Goal: Transaction & Acquisition: Purchase product/service

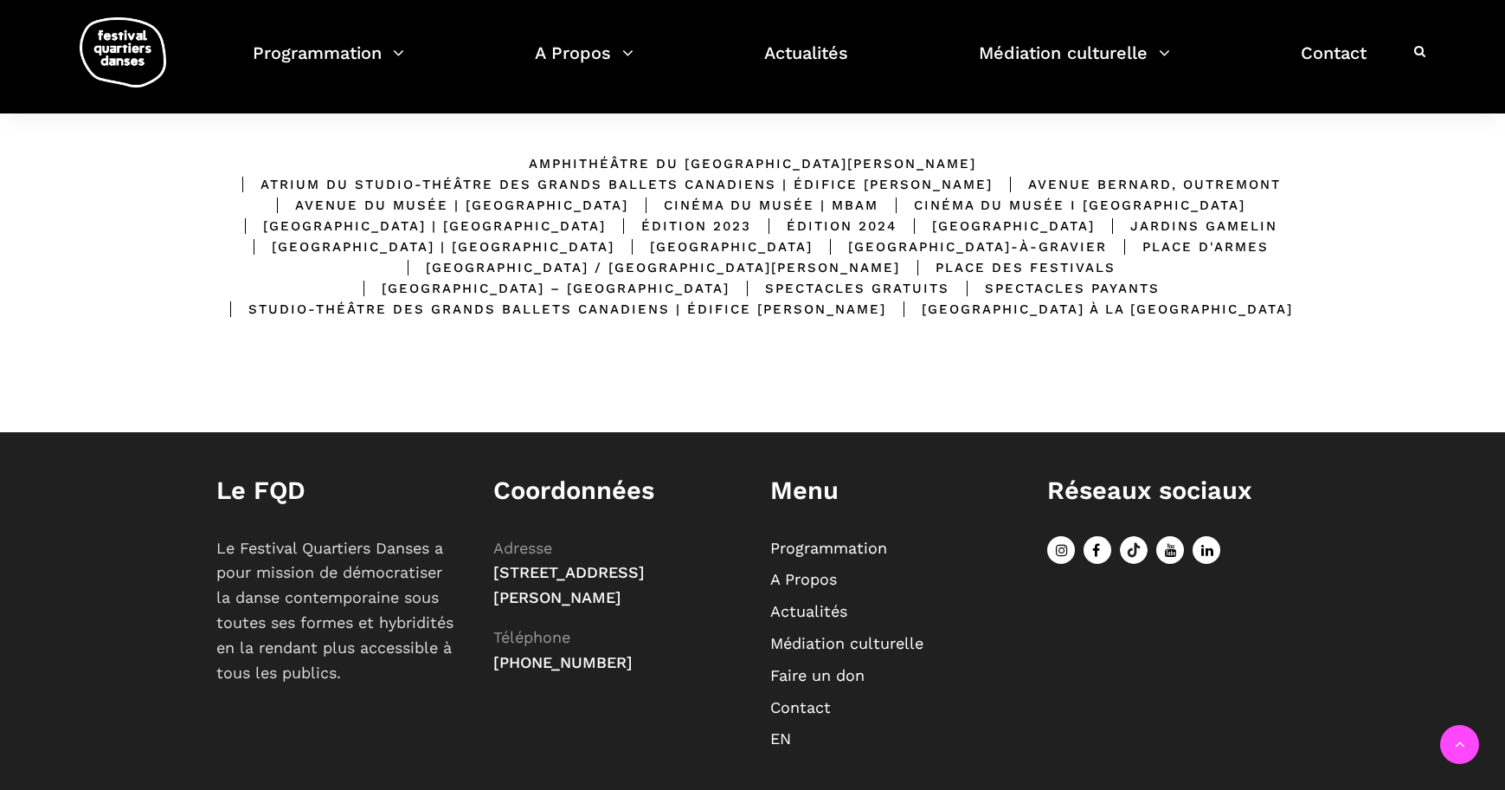
scroll to position [107, 0]
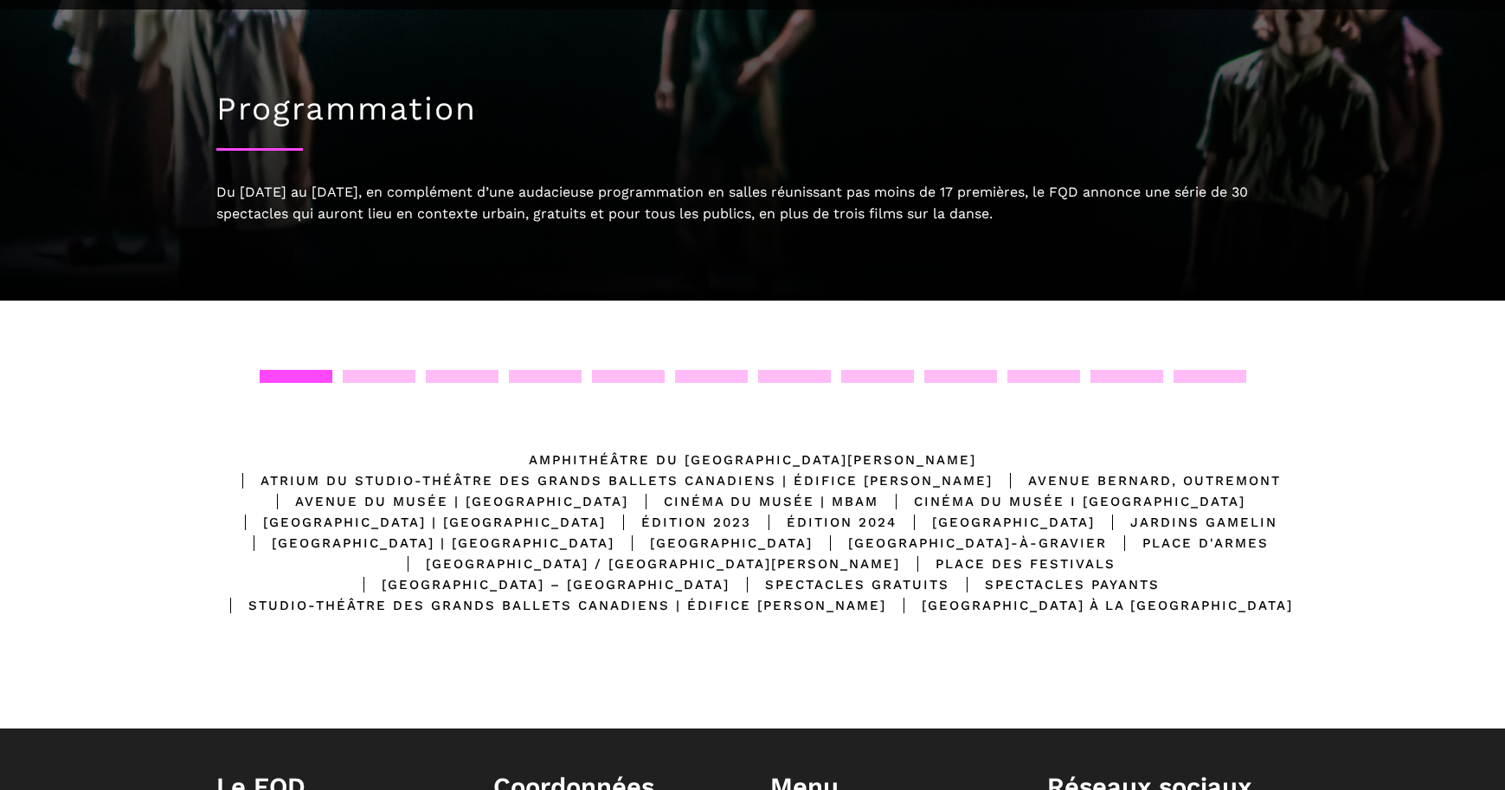
click at [399, 370] on div at bounding box center [379, 376] width 73 height 13
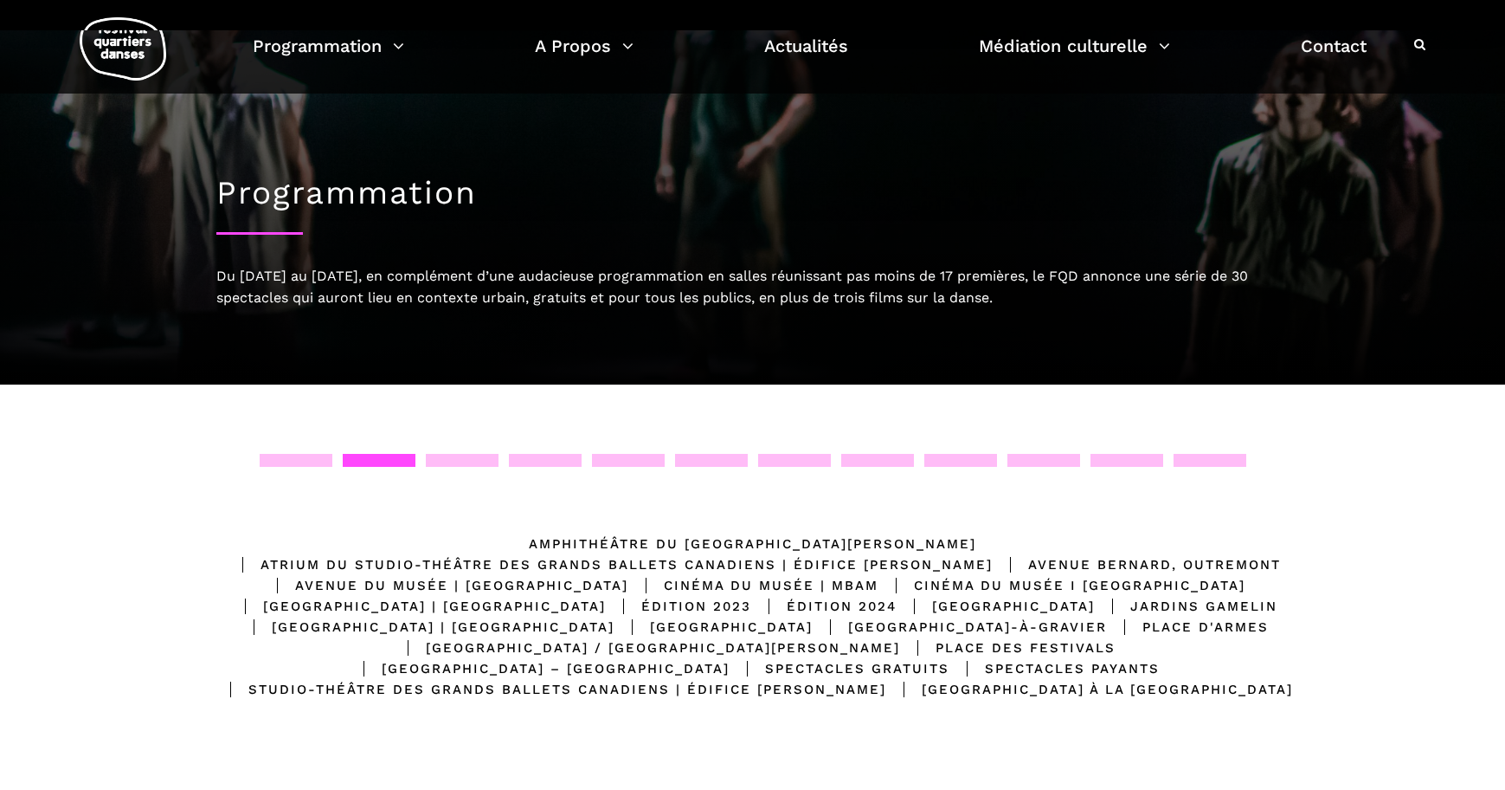
scroll to position [0, 0]
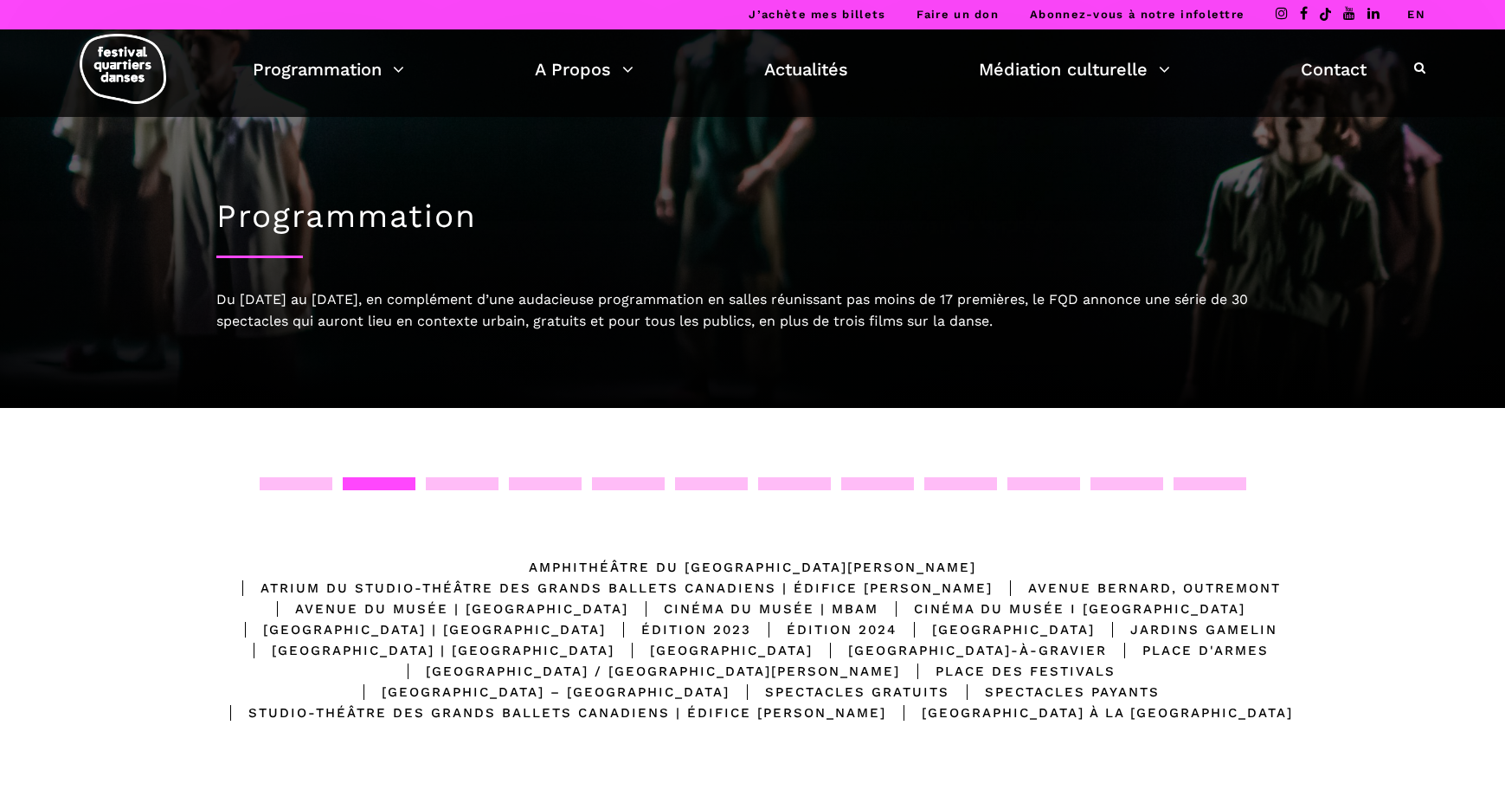
click at [477, 465] on div "Emplacements Amphithéâtre du Musée McCord Stewart Atrium du Studio-Théâtre des …" at bounding box center [752, 622] width 1505 height 428
click at [471, 475] on div "Emplacements Amphithéâtre du Musée McCord Stewart Atrium du Studio-Théâtre des …" at bounding box center [752, 622] width 1505 height 428
click at [470, 484] on div at bounding box center [462, 483] width 73 height 13
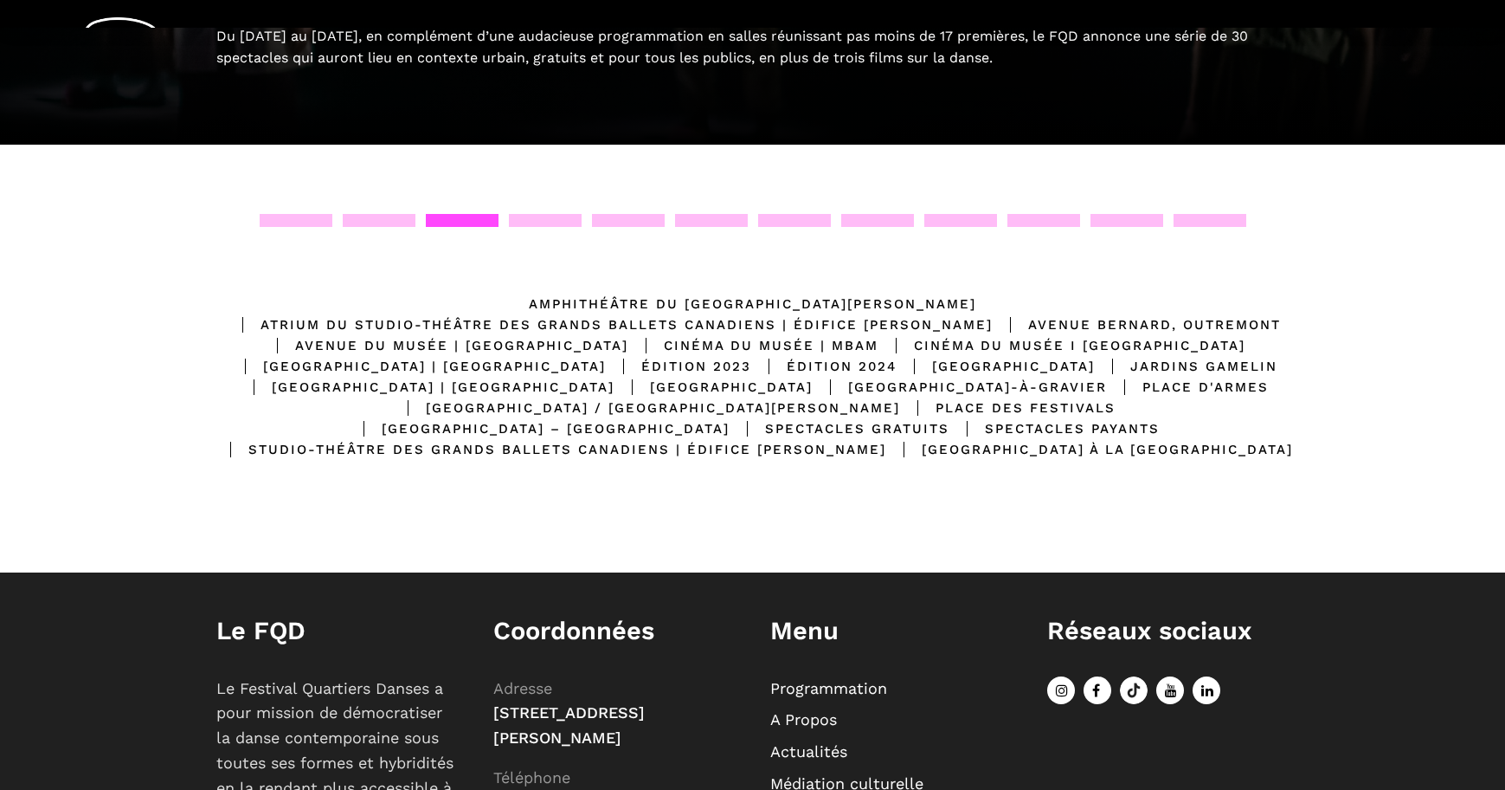
scroll to position [266, 0]
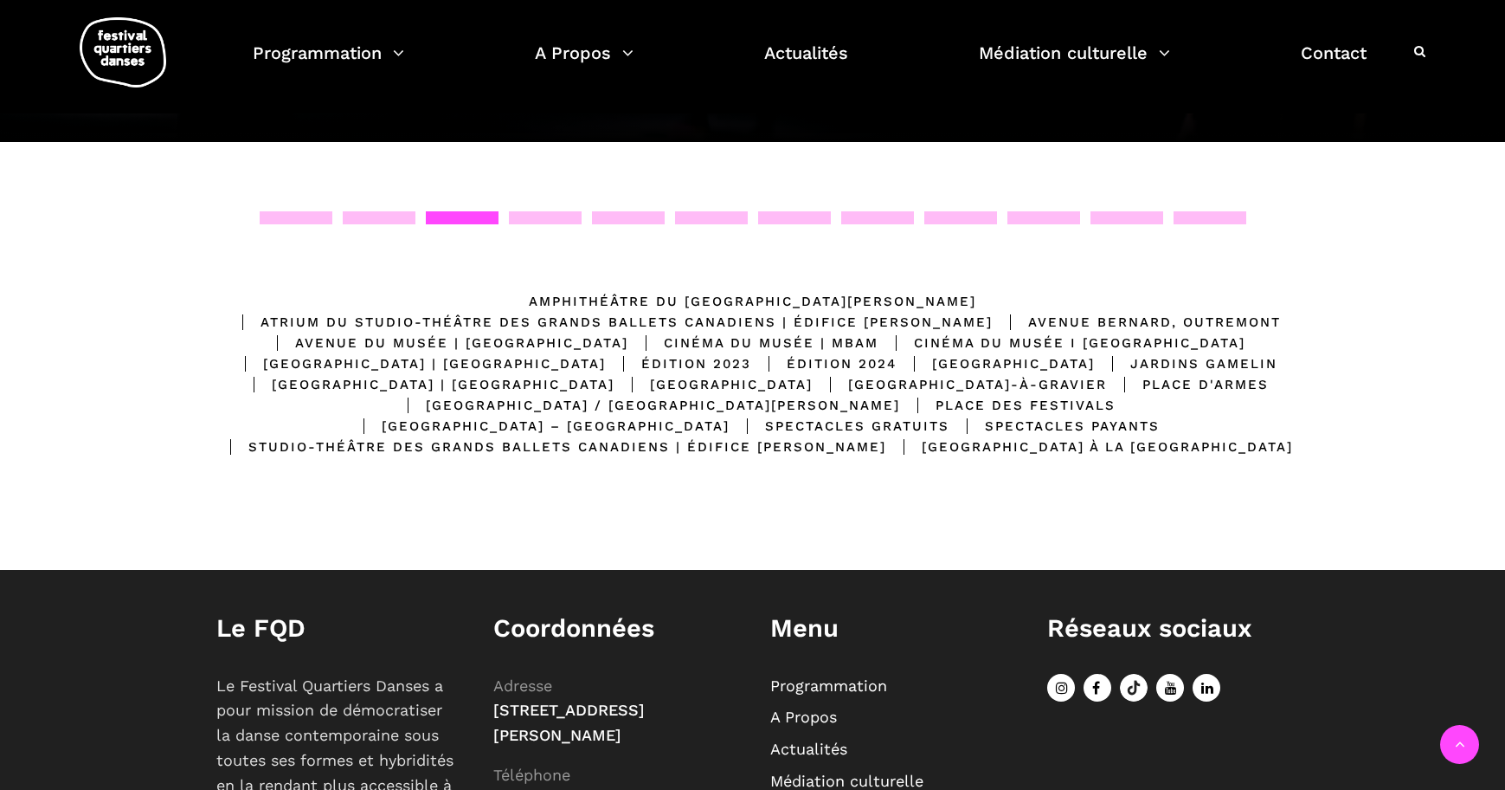
click at [897, 353] on div "Esplanade Place Ville Marie" at bounding box center [996, 363] width 198 height 21
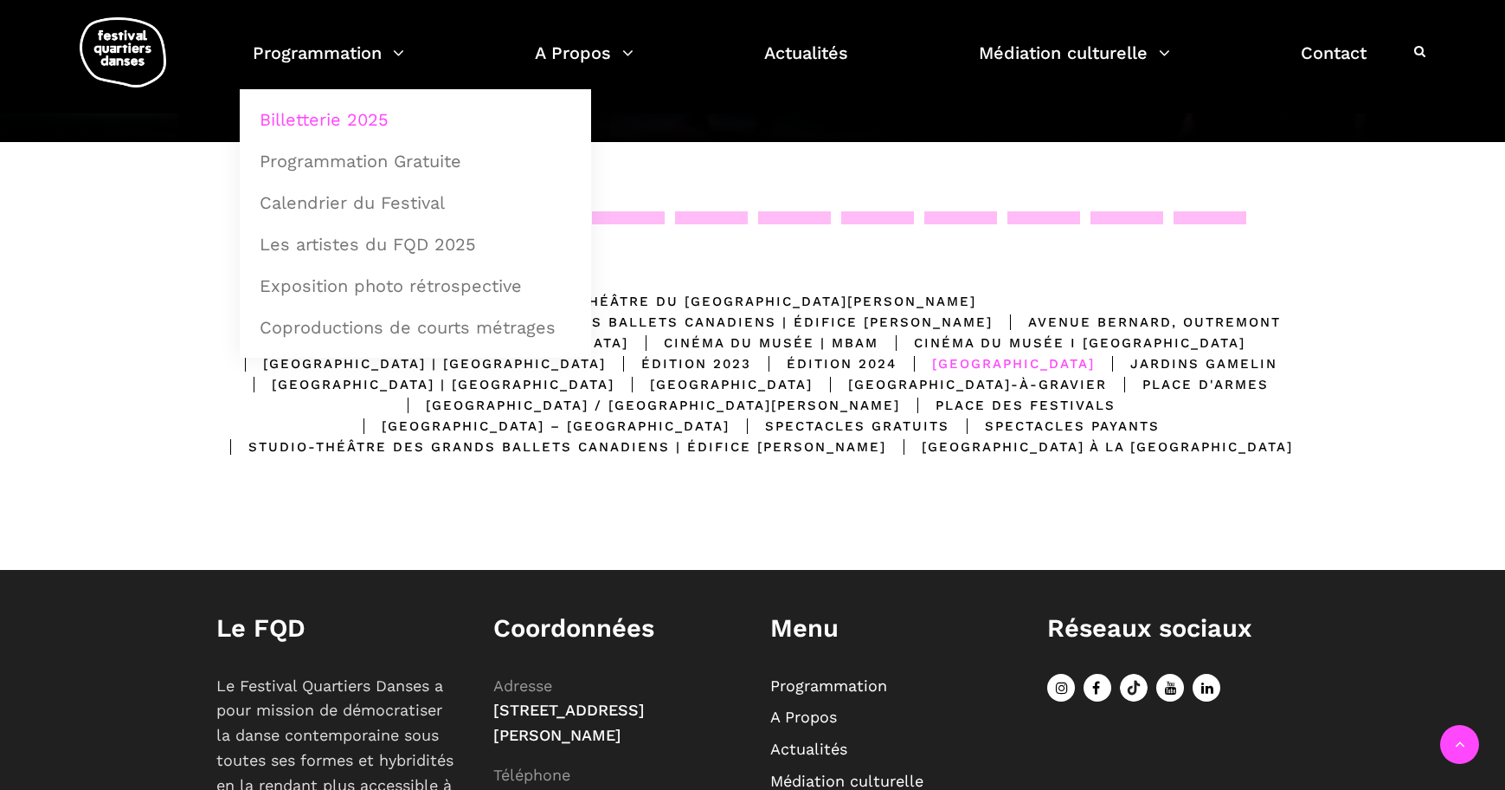
click at [383, 115] on link "Billetterie 2025" at bounding box center [415, 120] width 332 height 40
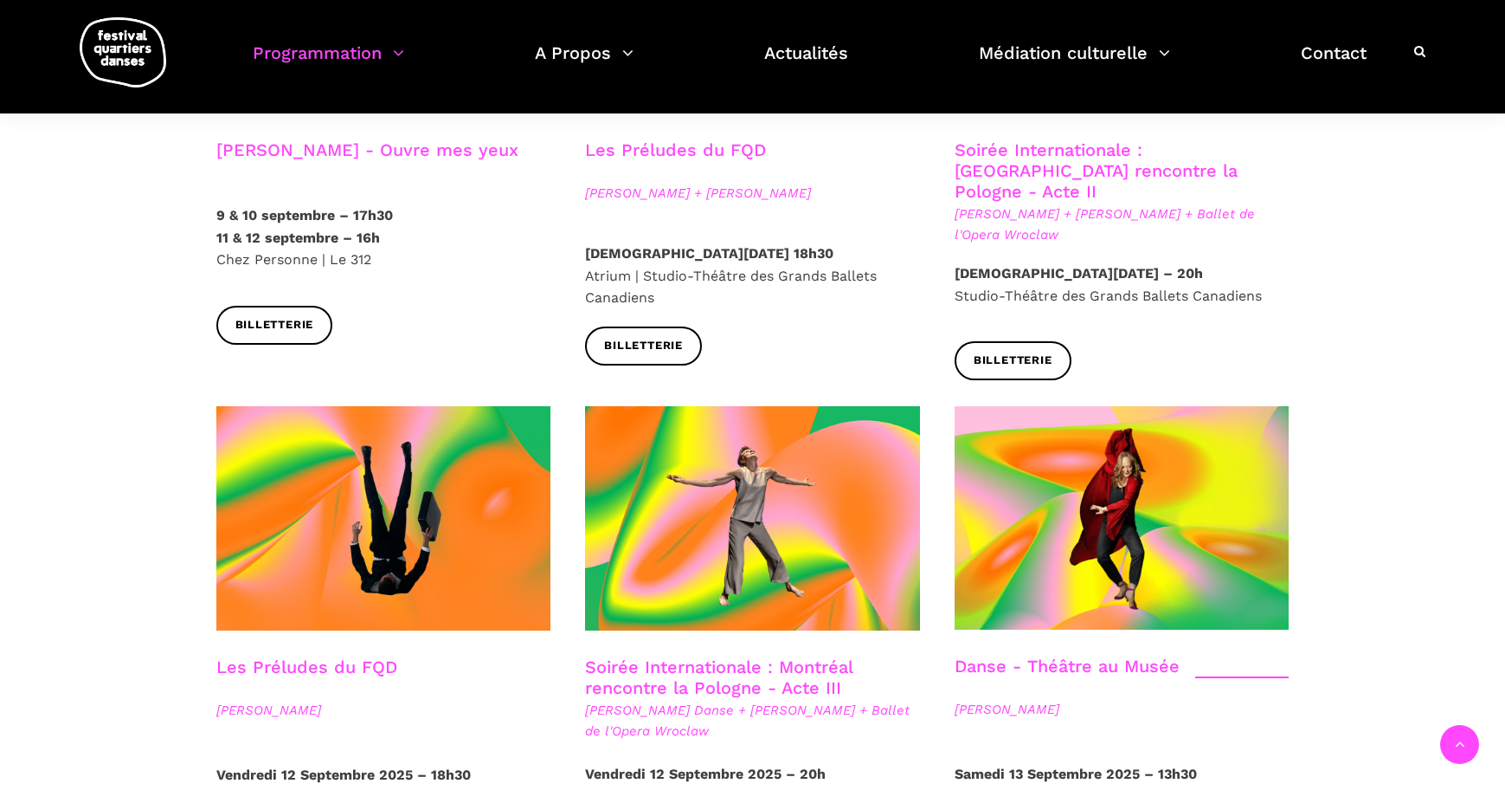
scroll to position [1627, 0]
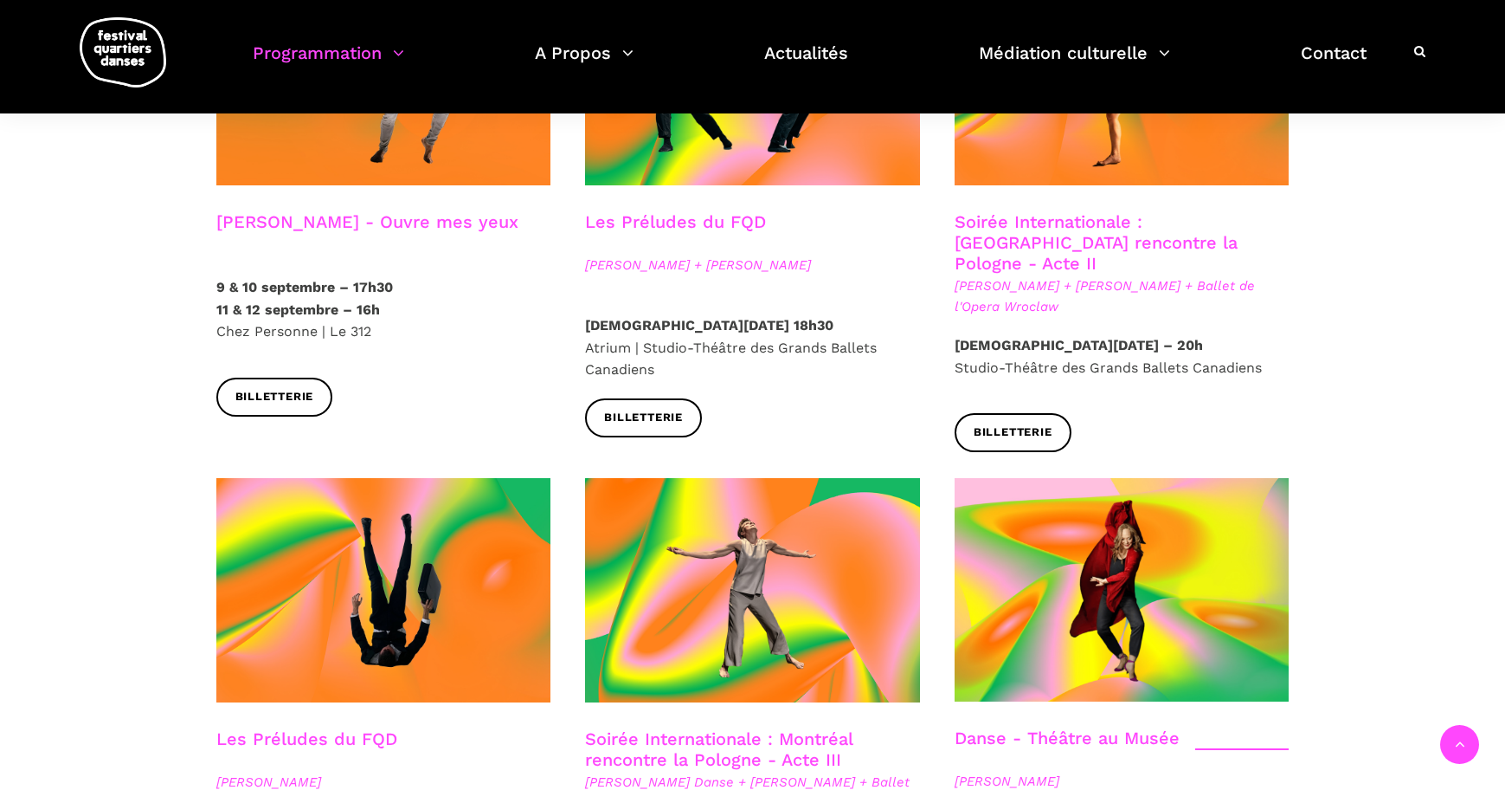
click at [1157, 275] on span "Béatrice Larrivée + Cai Glover + Ballet de l'Opera Wroclaw" at bounding box center [1122, 296] width 335 height 42
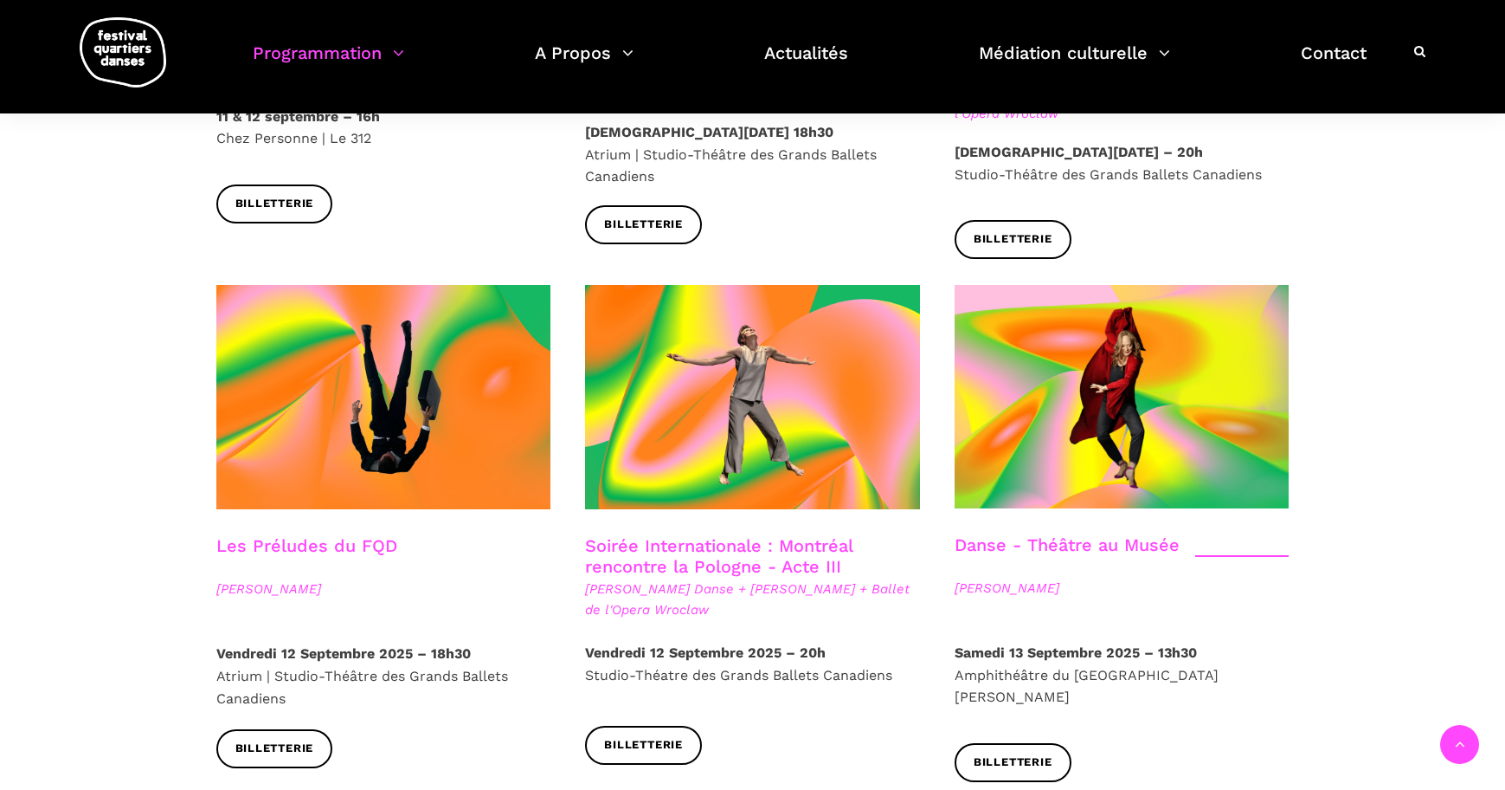
scroll to position [1884, 0]
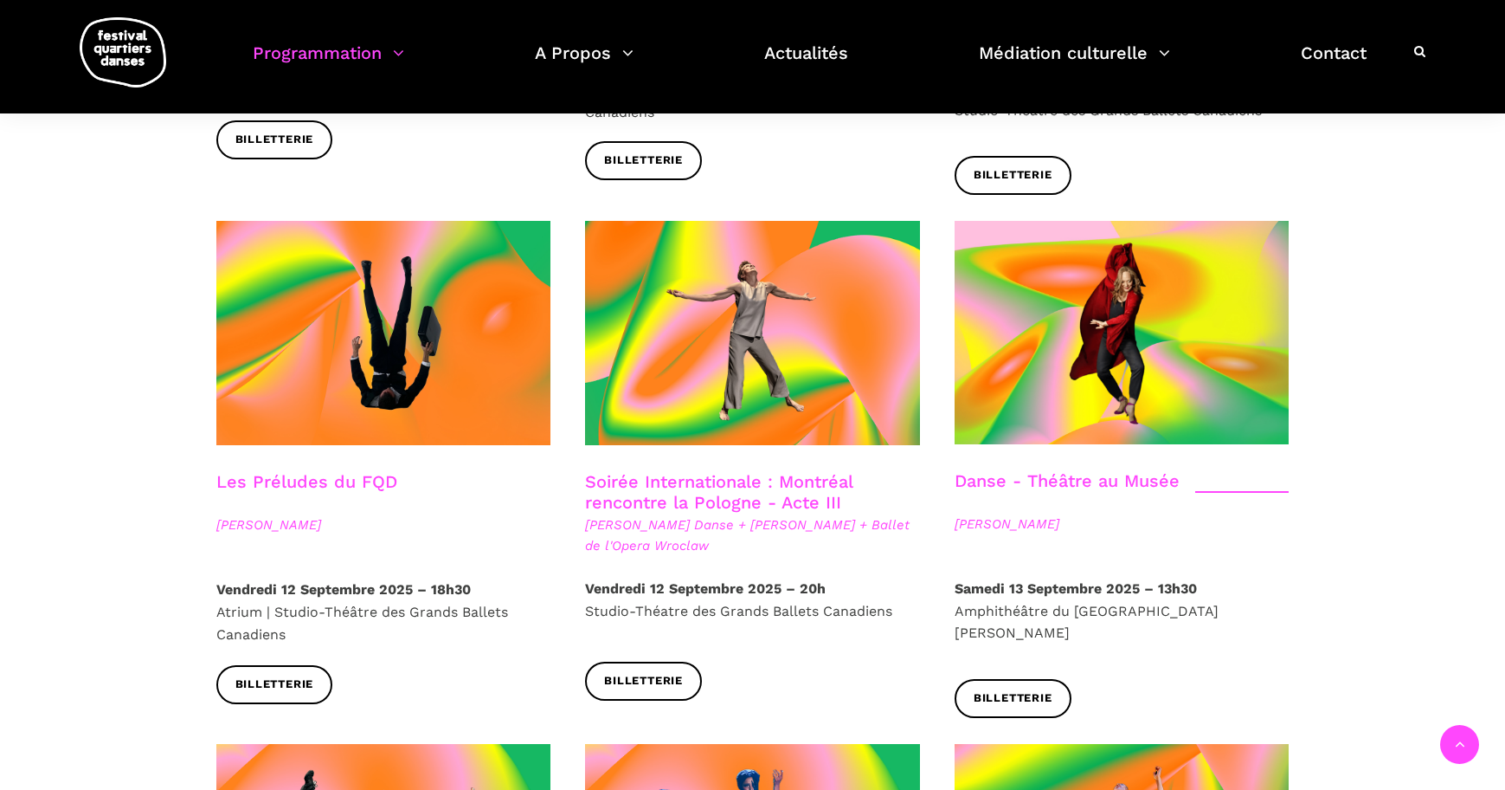
click at [329, 471] on h3 "Les Préludes du FQD" at bounding box center [306, 492] width 181 height 43
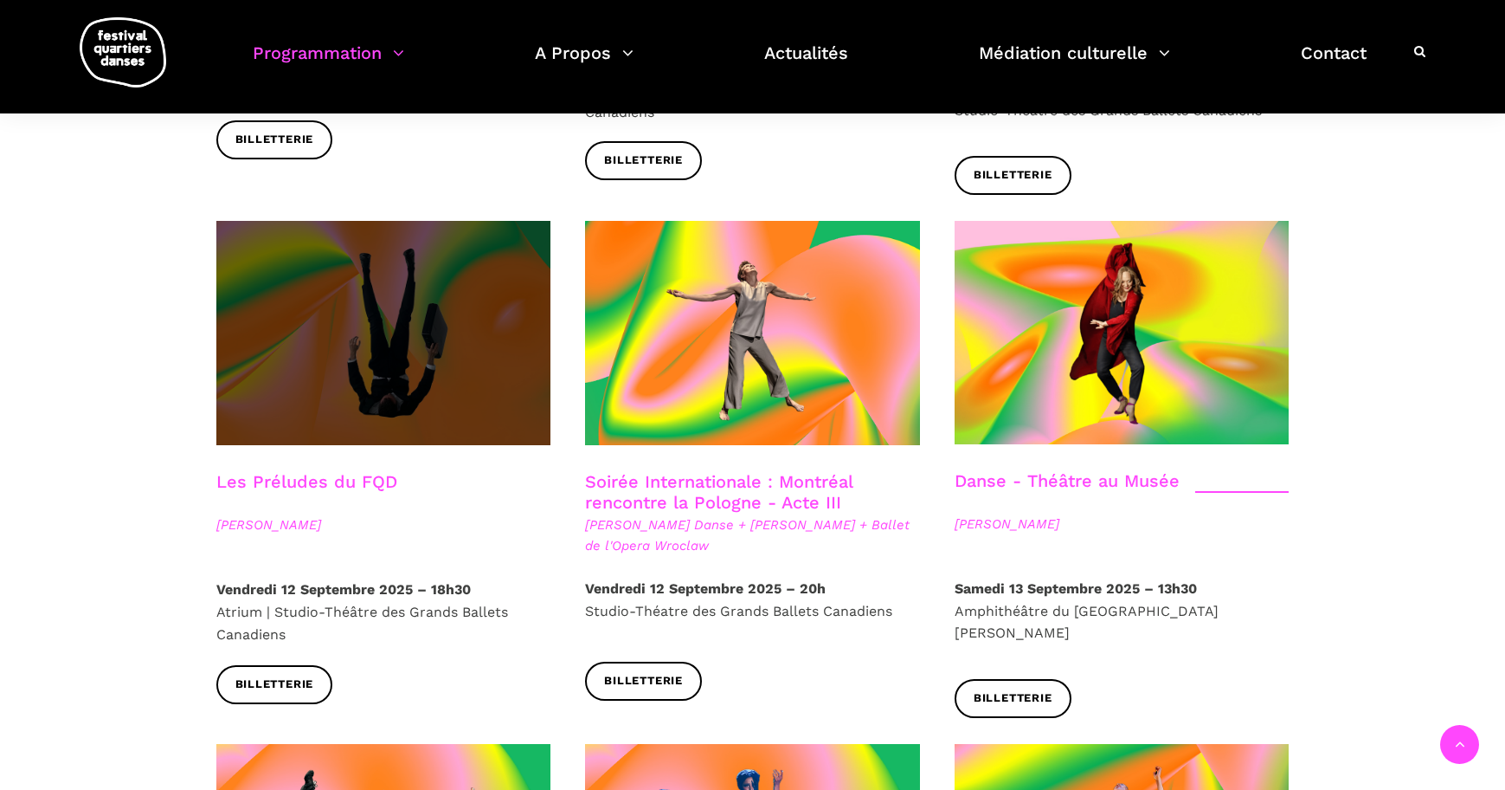
click at [384, 349] on span at bounding box center [383, 333] width 335 height 224
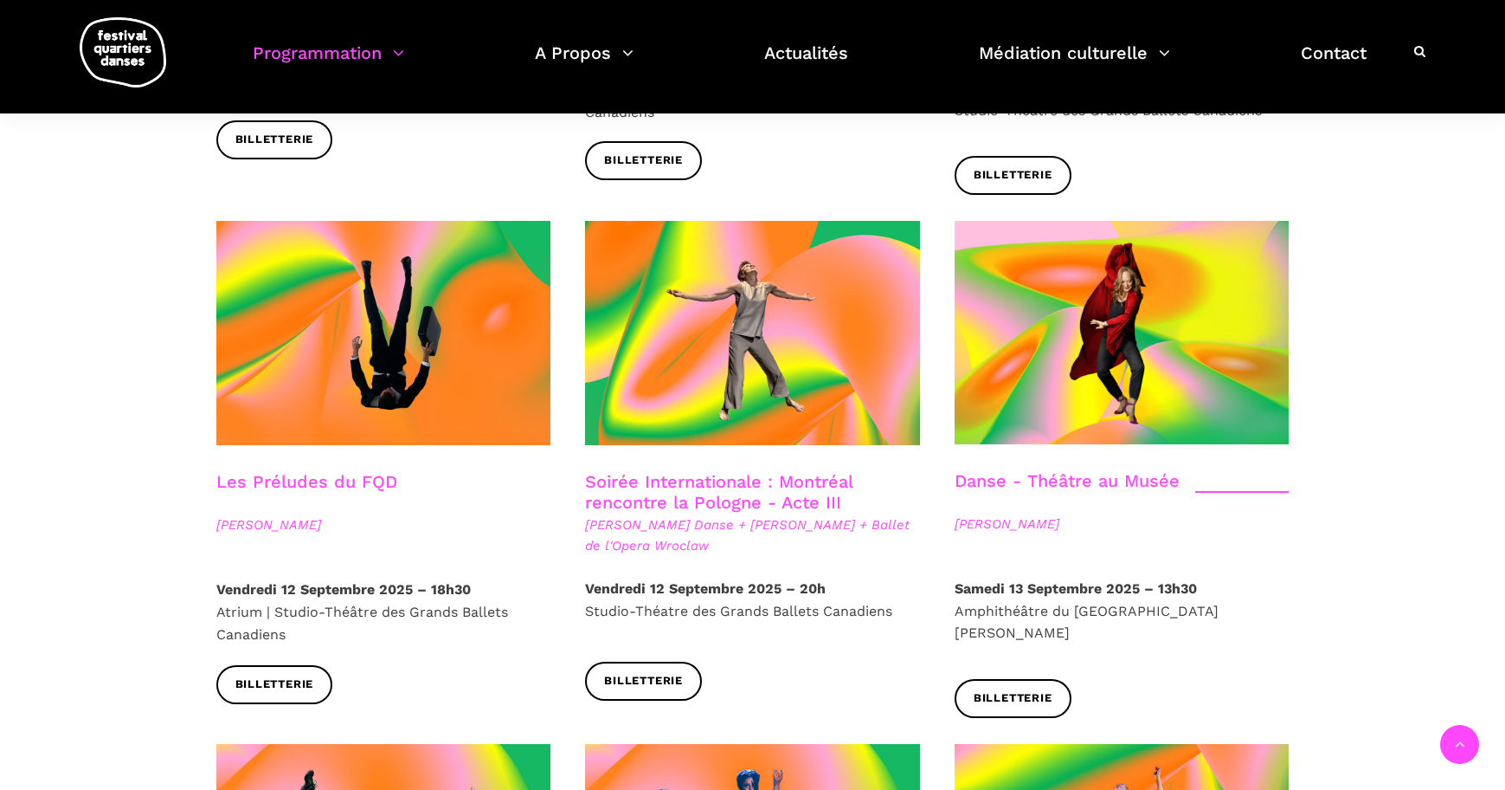
click at [733, 471] on link "Soirée Internationale : Montréal rencontre la Pologne - Acte III" at bounding box center [719, 492] width 268 height 42
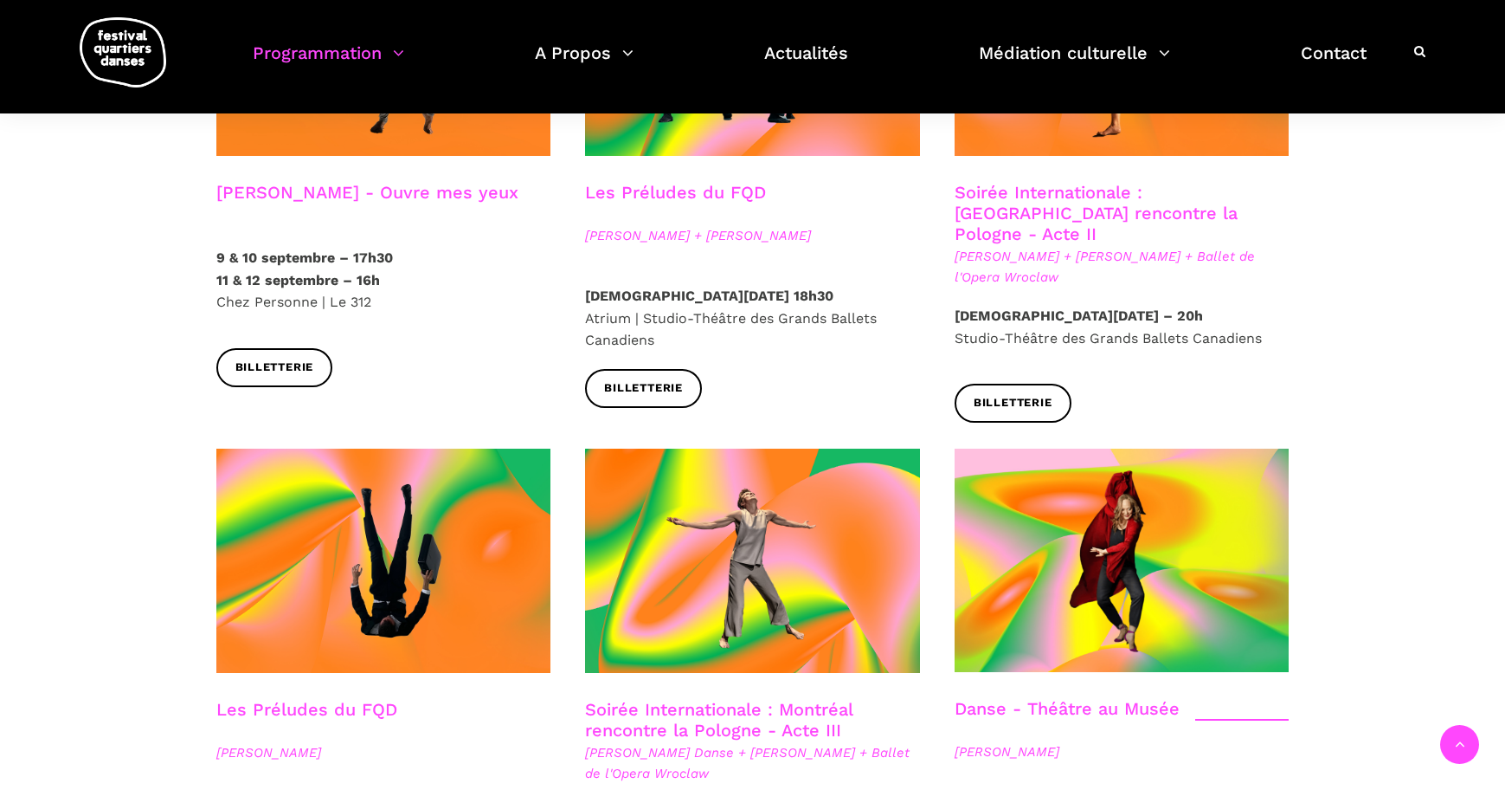
scroll to position [1444, 0]
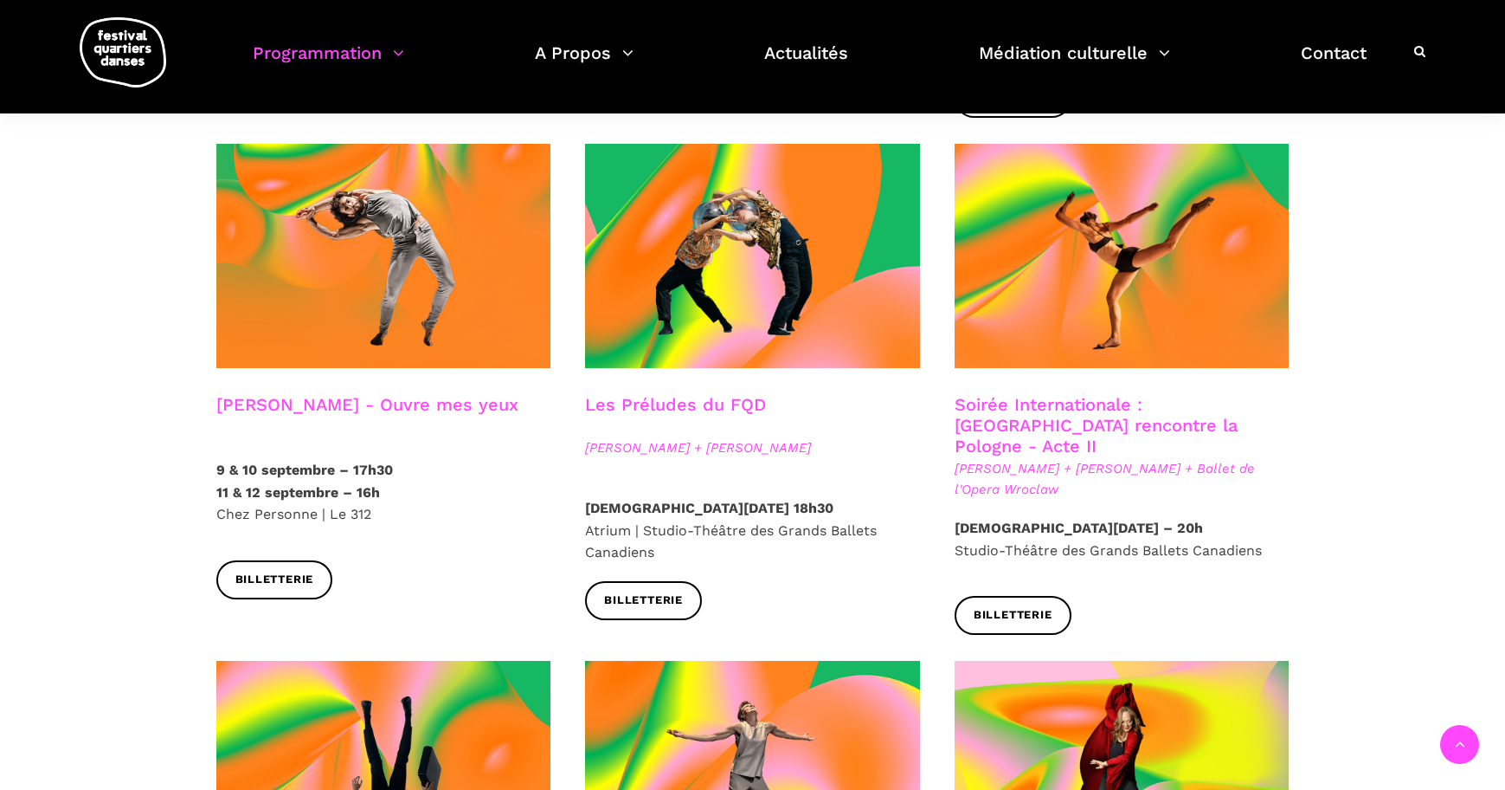
click at [1063, 458] on span "Béatrice Larrivée + Cai Glover + Ballet de l'Opera Wroclaw" at bounding box center [1122, 479] width 335 height 42
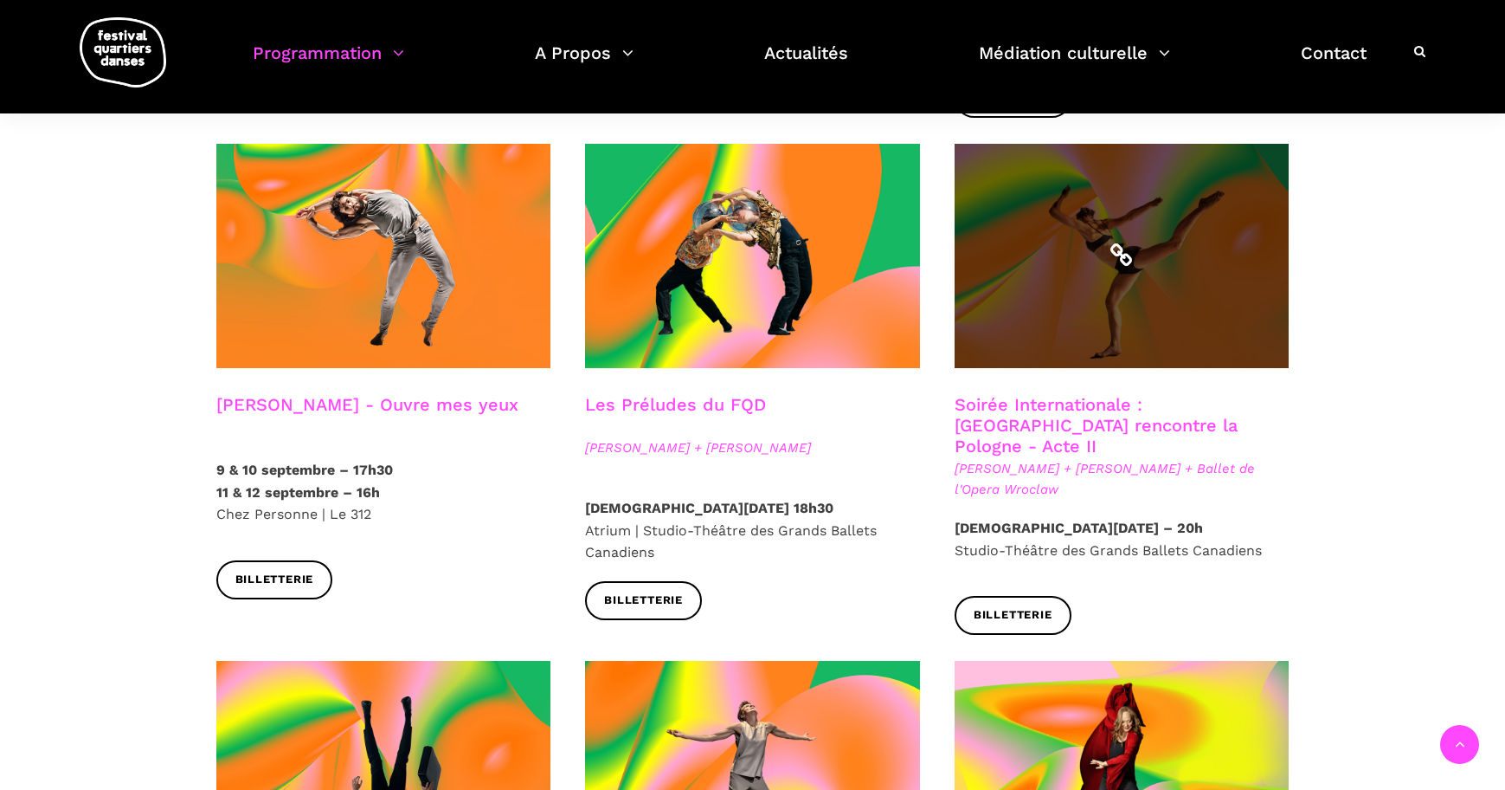
click at [1099, 290] on span at bounding box center [1122, 256] width 335 height 224
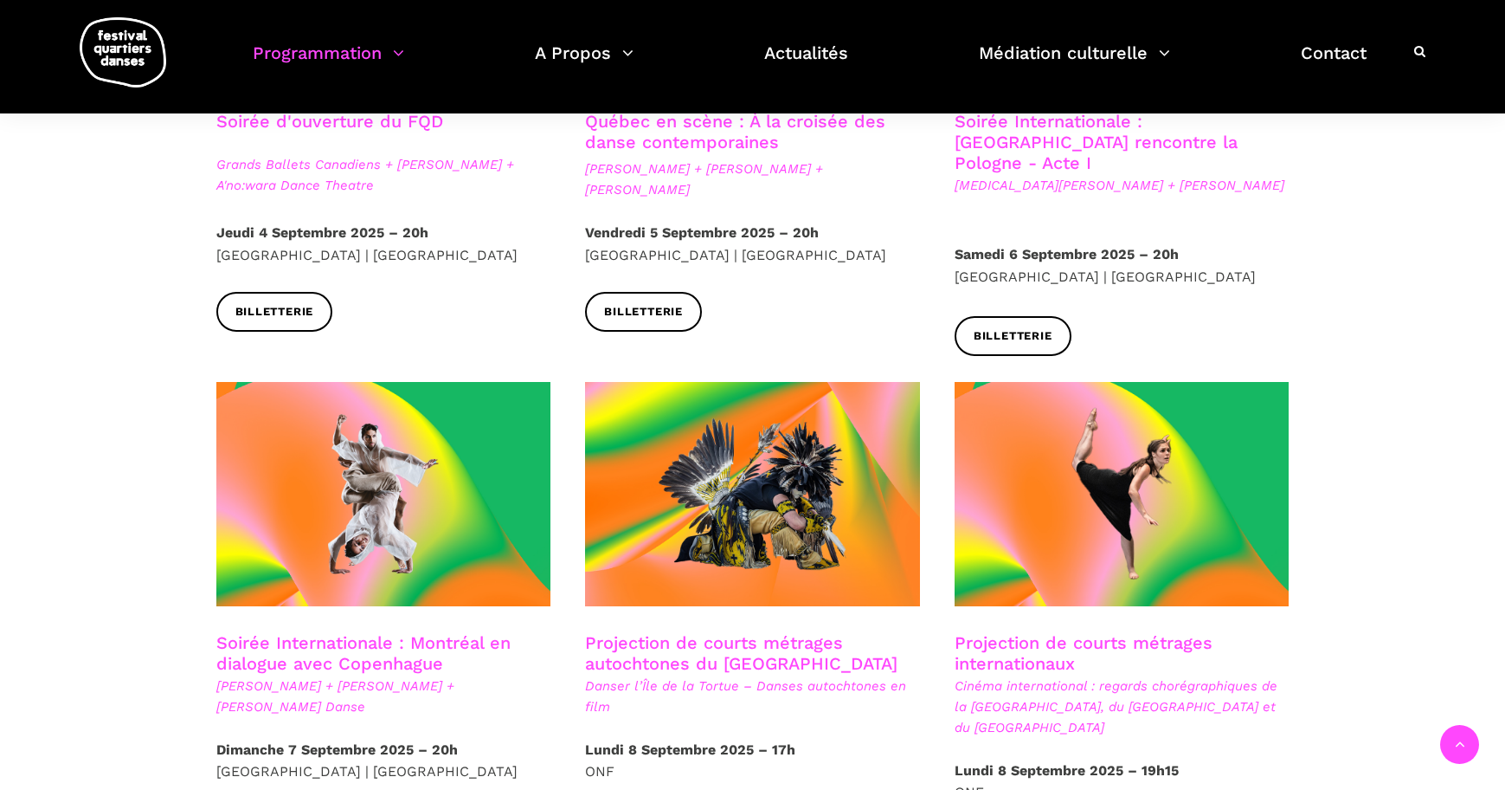
scroll to position [569, 0]
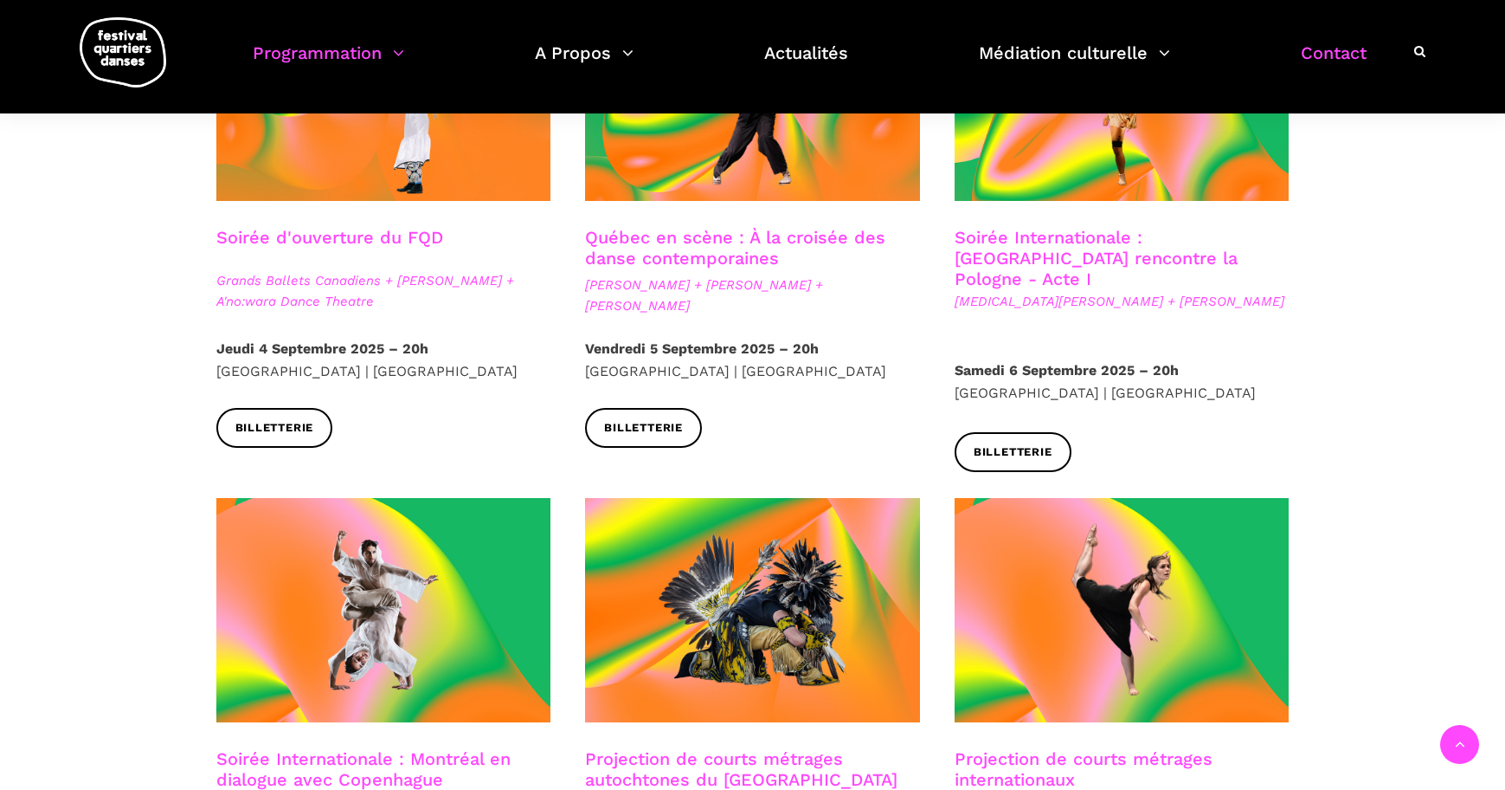
click at [1350, 62] on link "Contact" at bounding box center [1334, 63] width 66 height 51
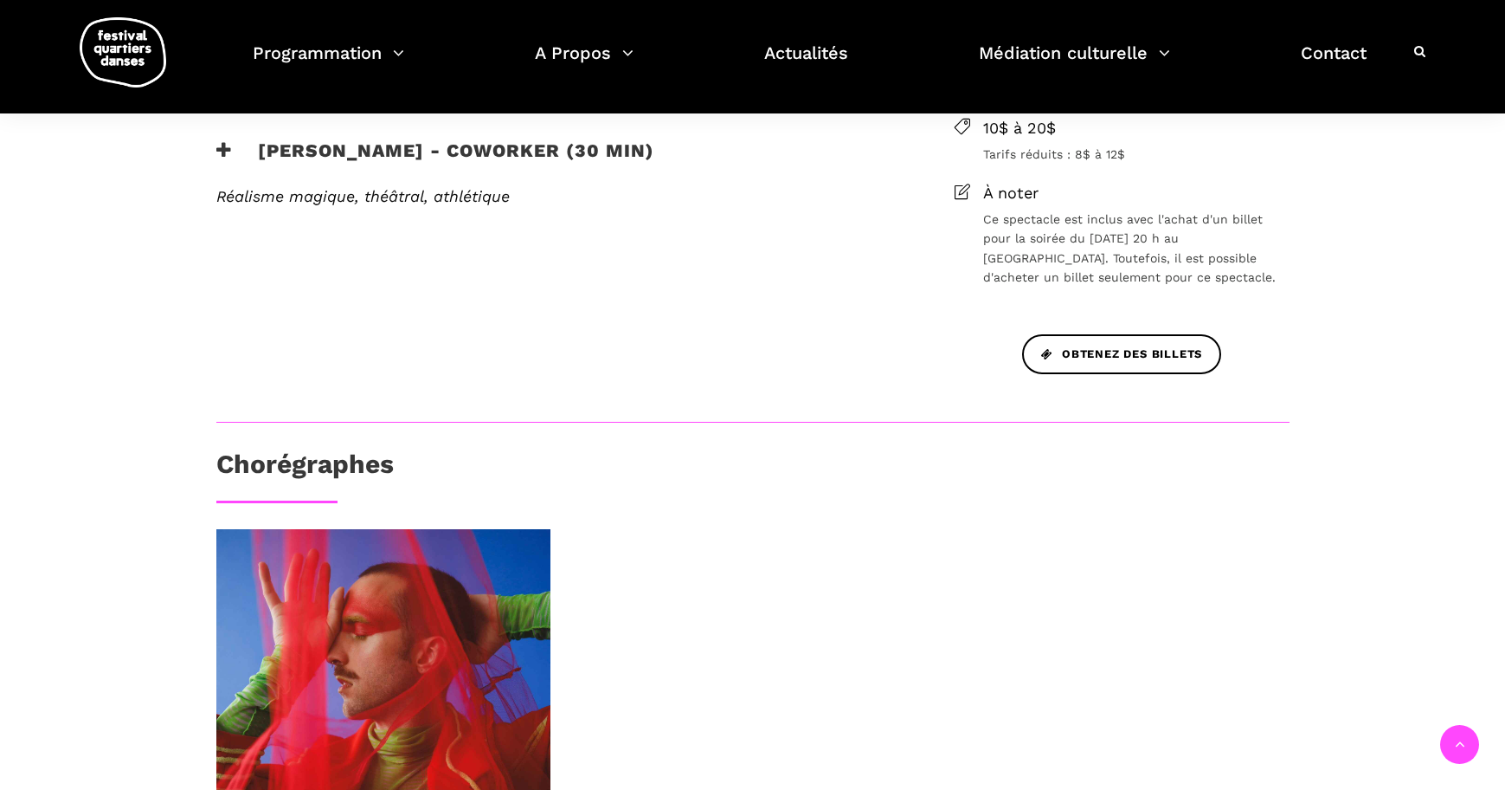
scroll to position [1228, 0]
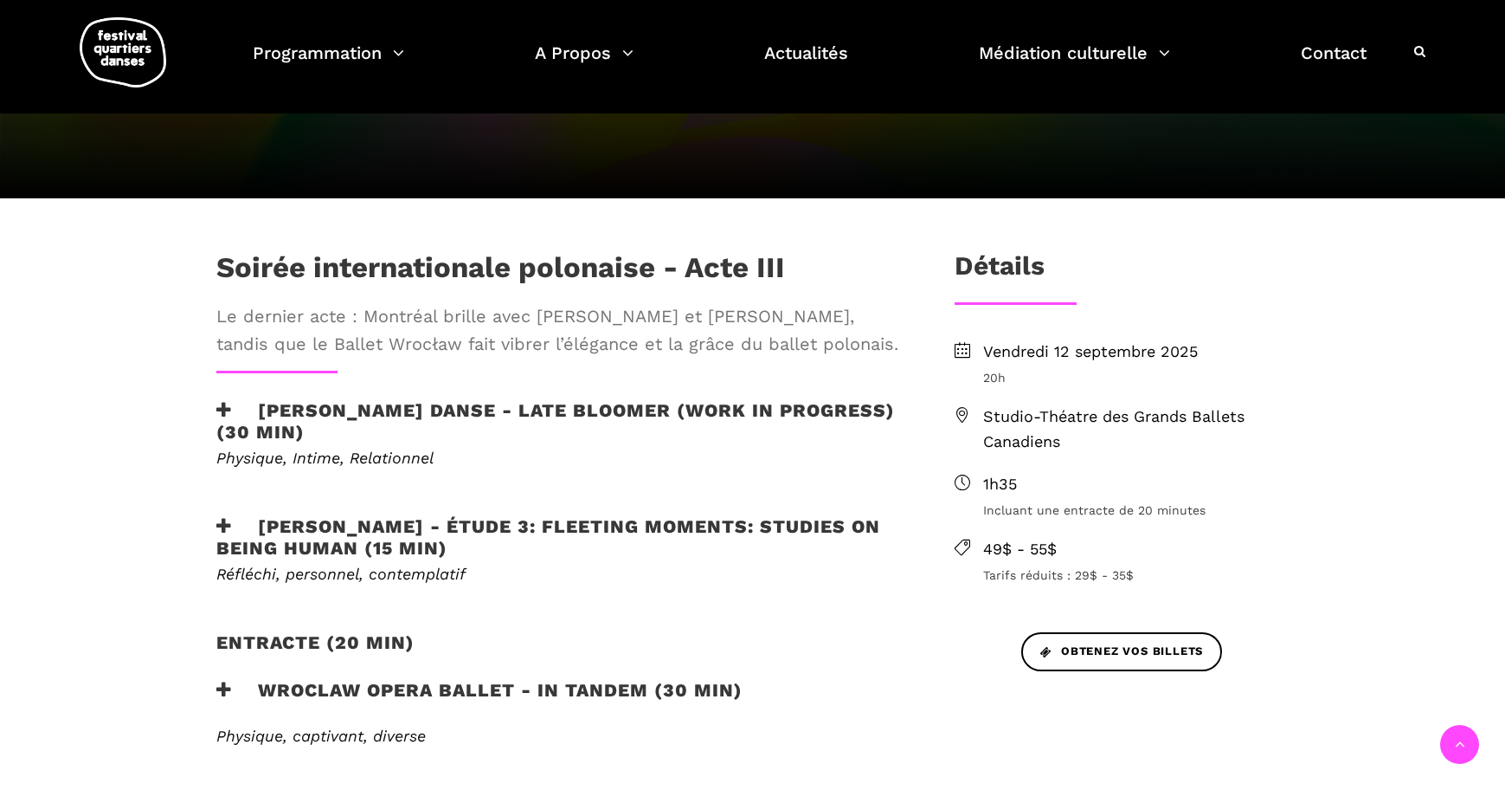
scroll to position [429, 0]
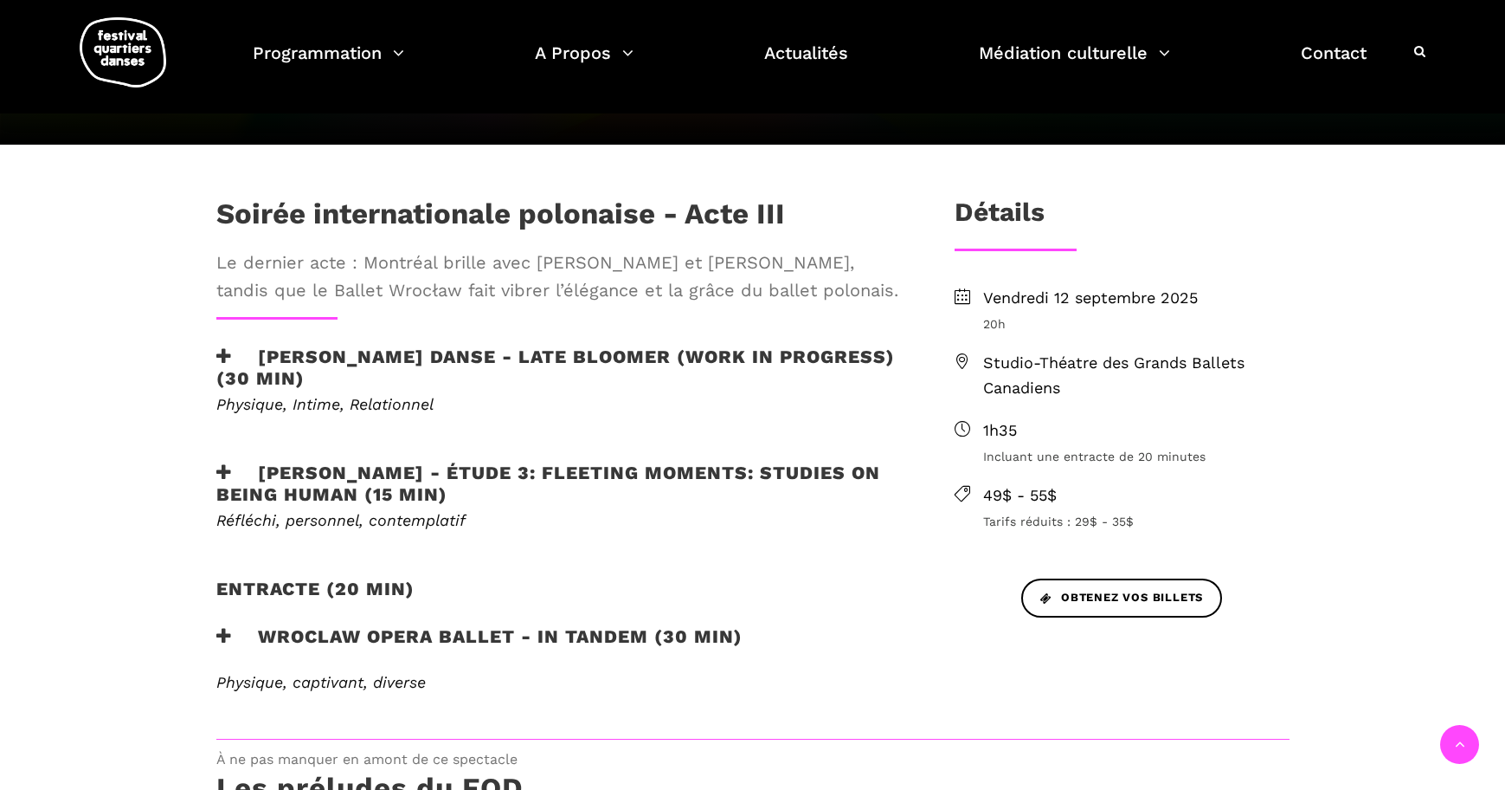
click at [409, 641] on h3 "Wroclaw Opera Ballet - In Tandem (30 min)" at bounding box center [479, 646] width 526 height 43
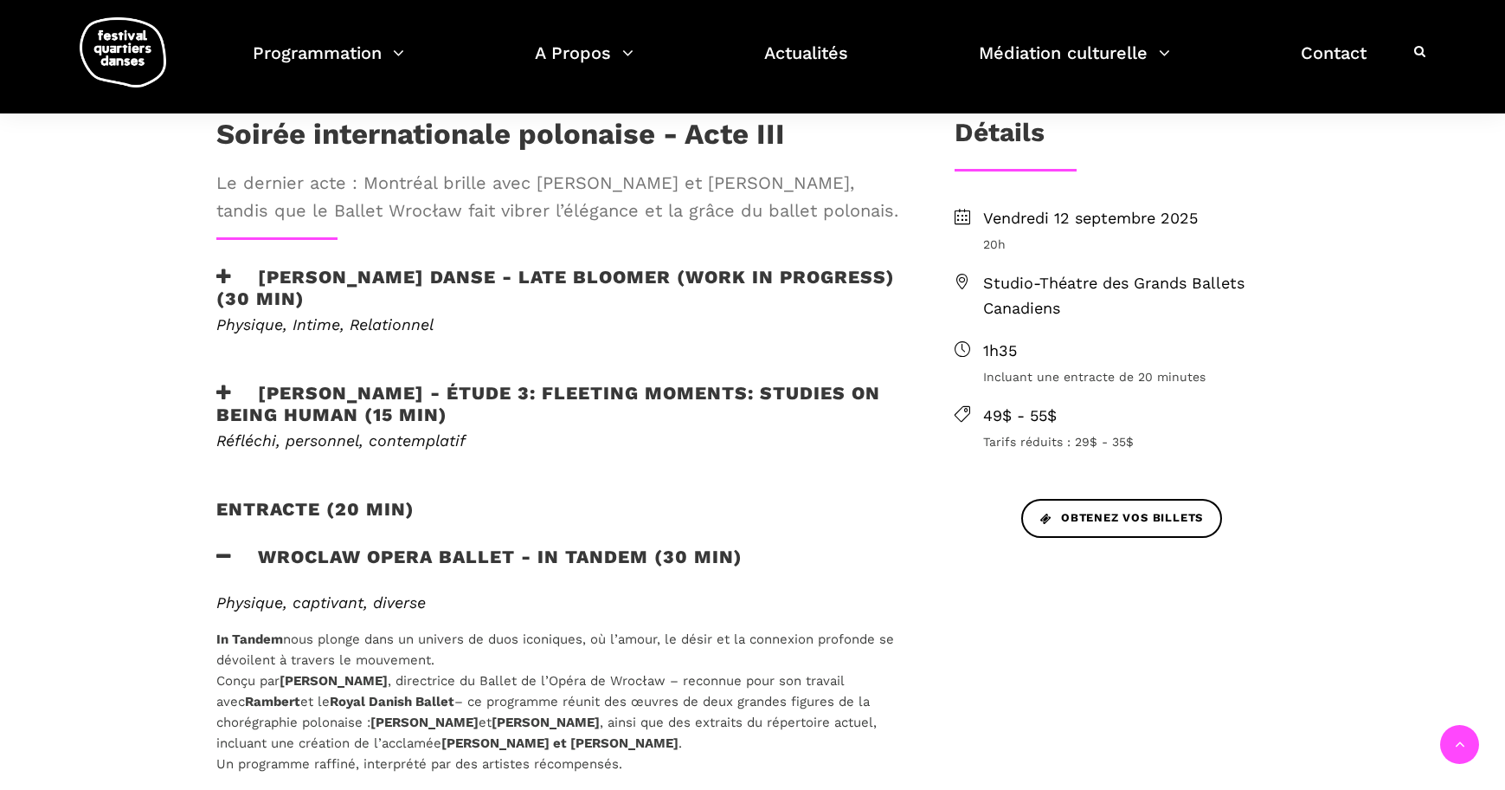
scroll to position [499, 0]
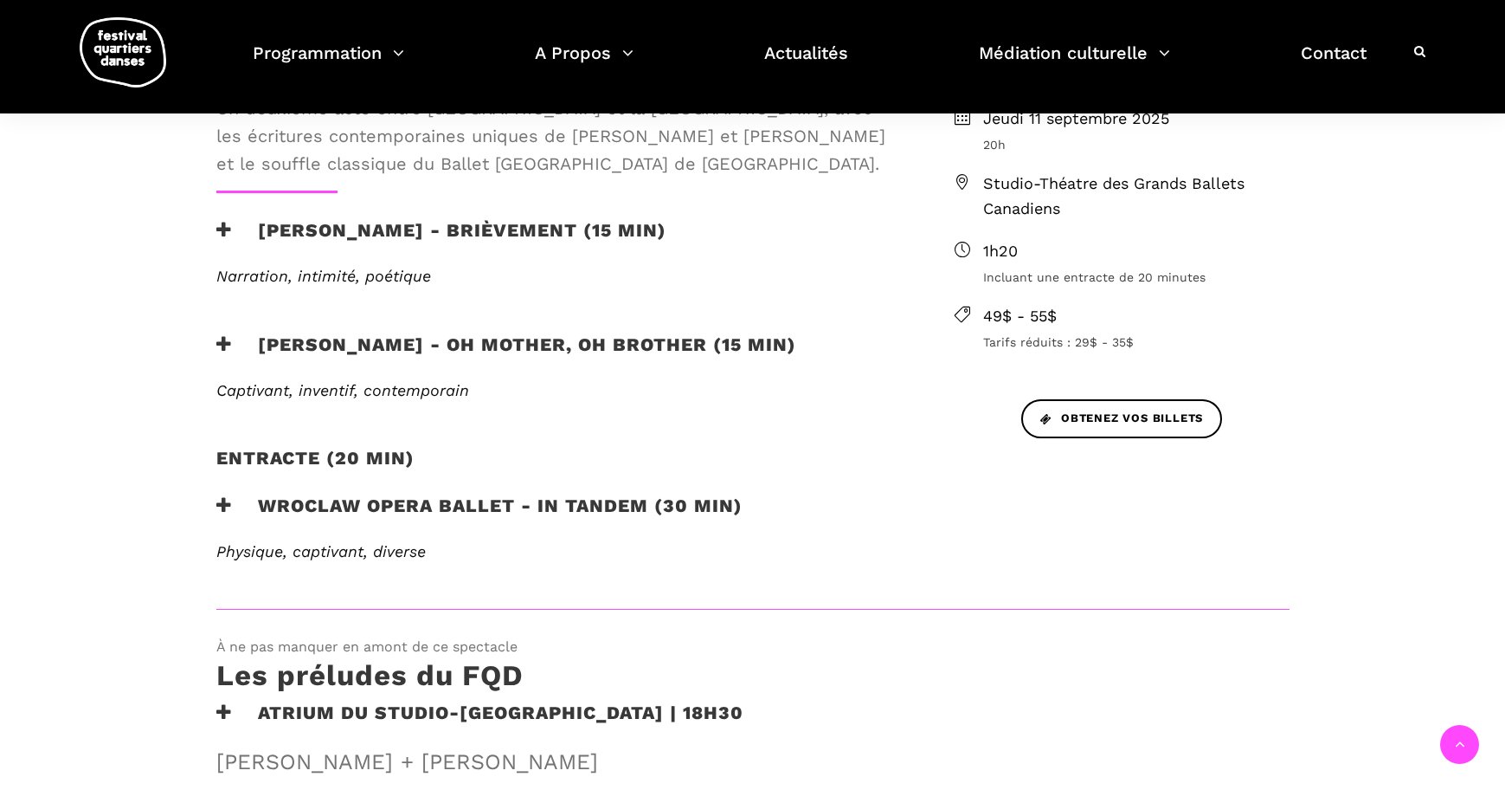
scroll to position [617, 0]
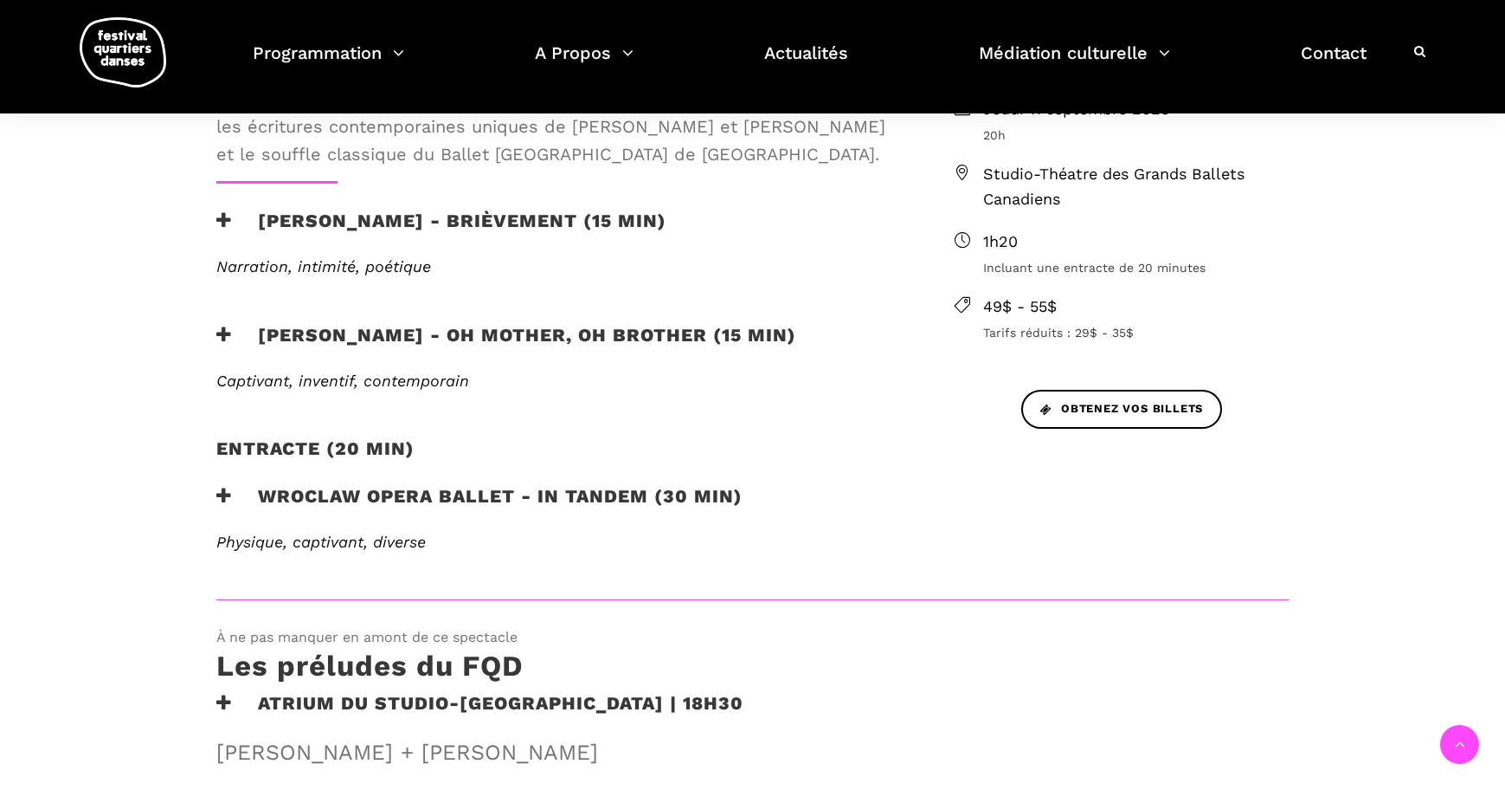
click at [538, 227] on h3 "Béatrice Larrivée - Brièvement (15 min)" at bounding box center [441, 231] width 450 height 43
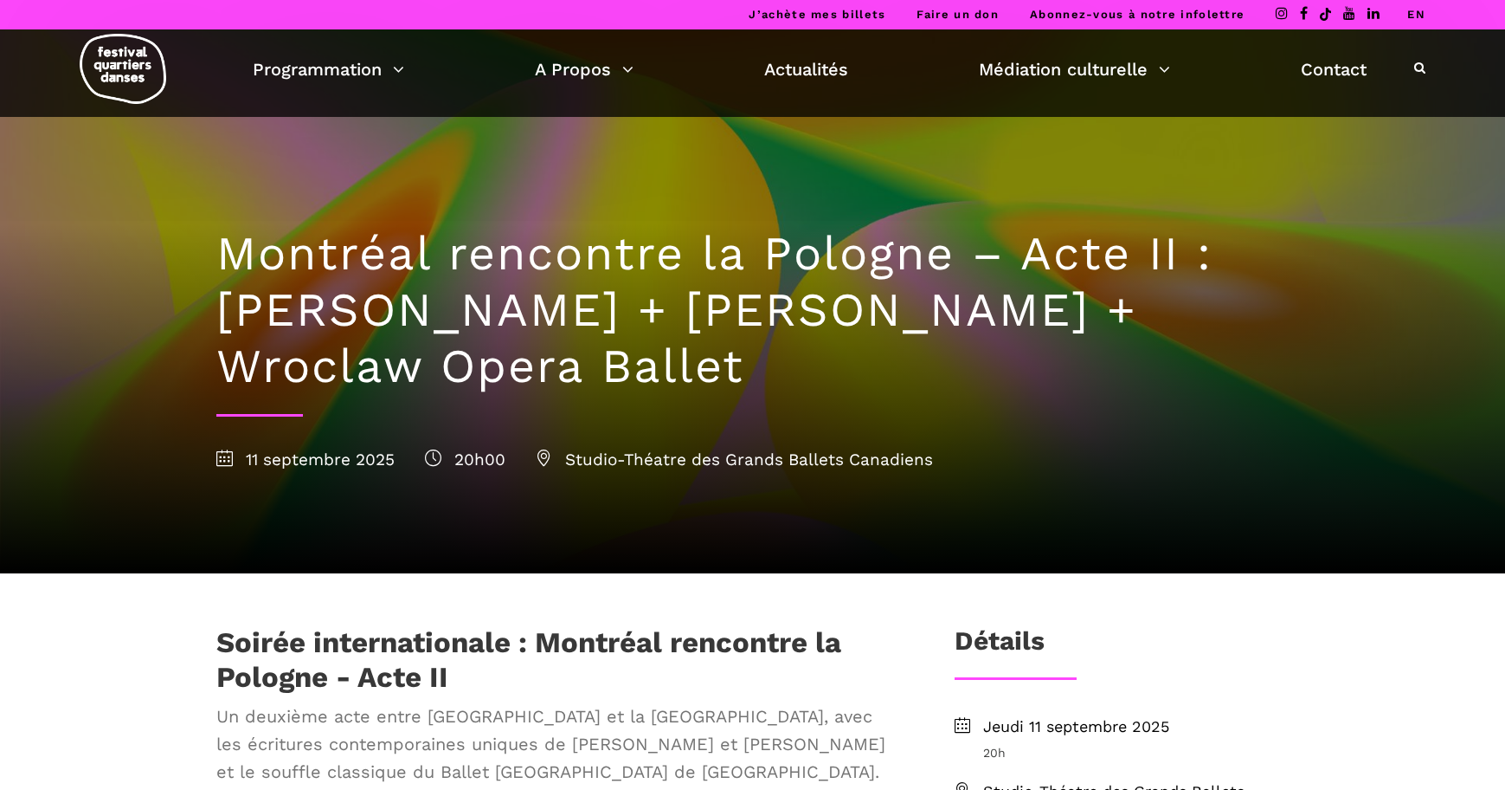
scroll to position [353, 0]
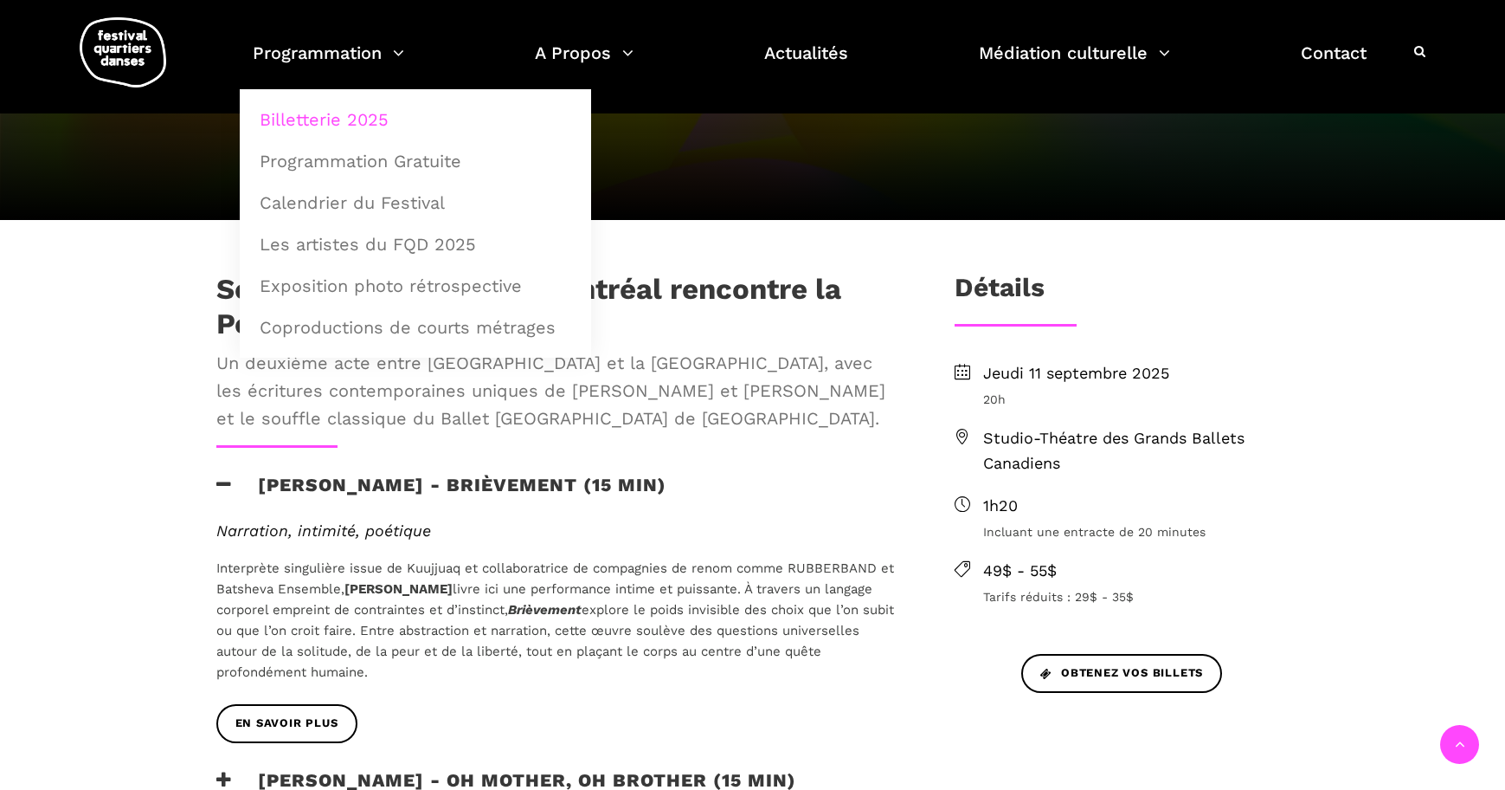
click at [338, 127] on link "Billetterie 2025" at bounding box center [415, 120] width 332 height 40
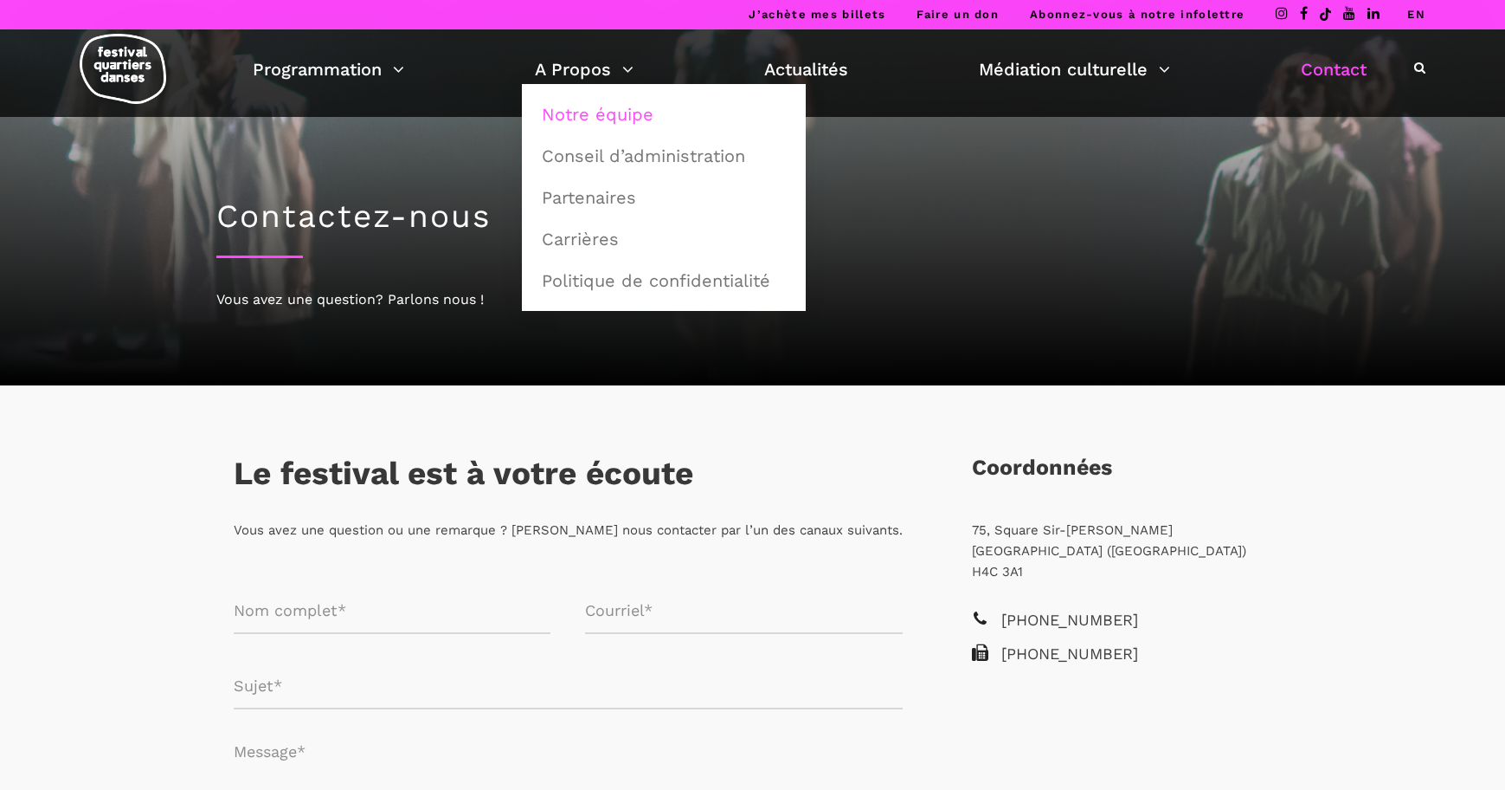
click at [696, 119] on link "Notre équipe" at bounding box center [664, 114] width 265 height 40
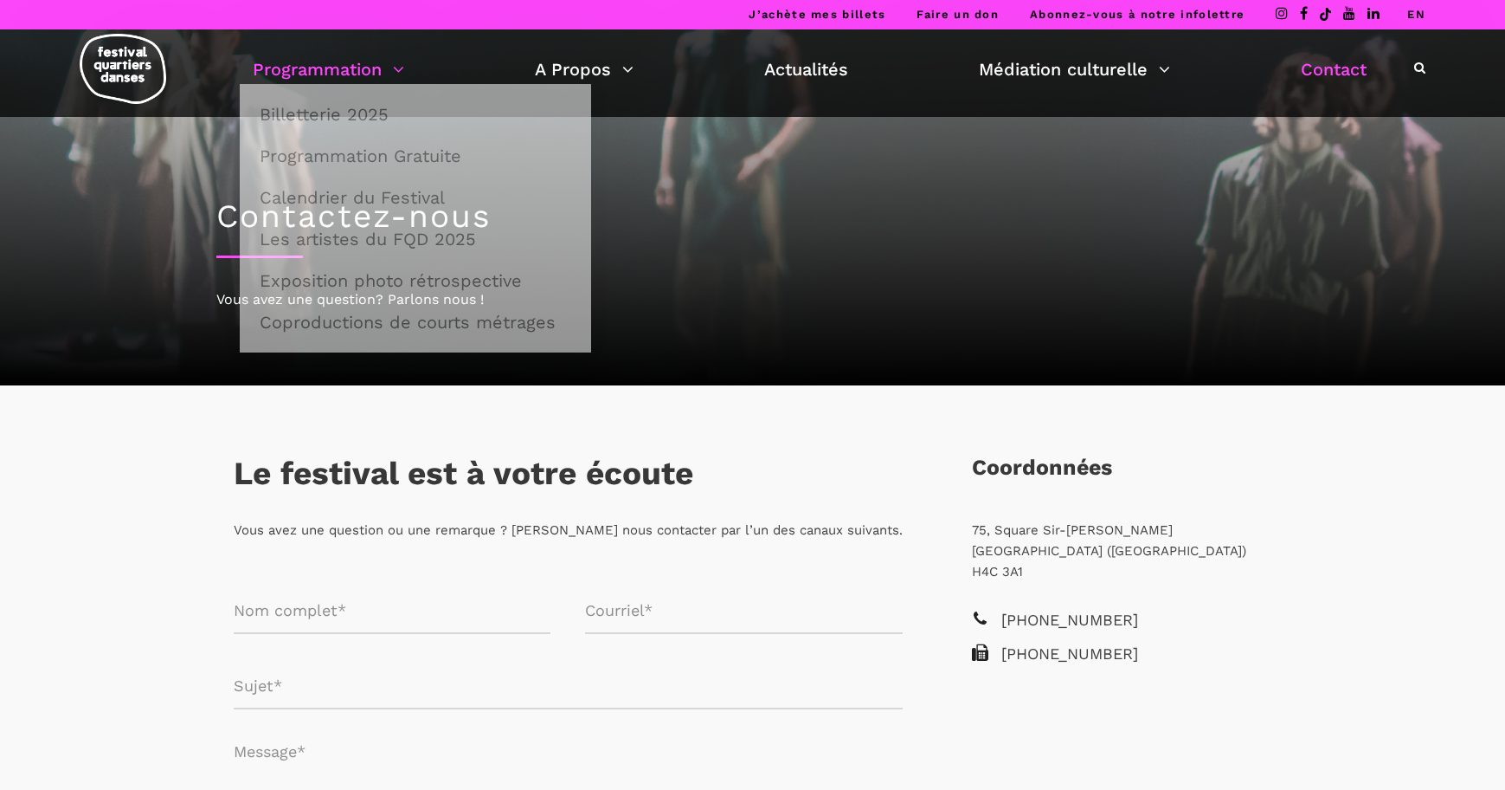
click at [339, 55] on link "Programmation" at bounding box center [329, 69] width 152 height 29
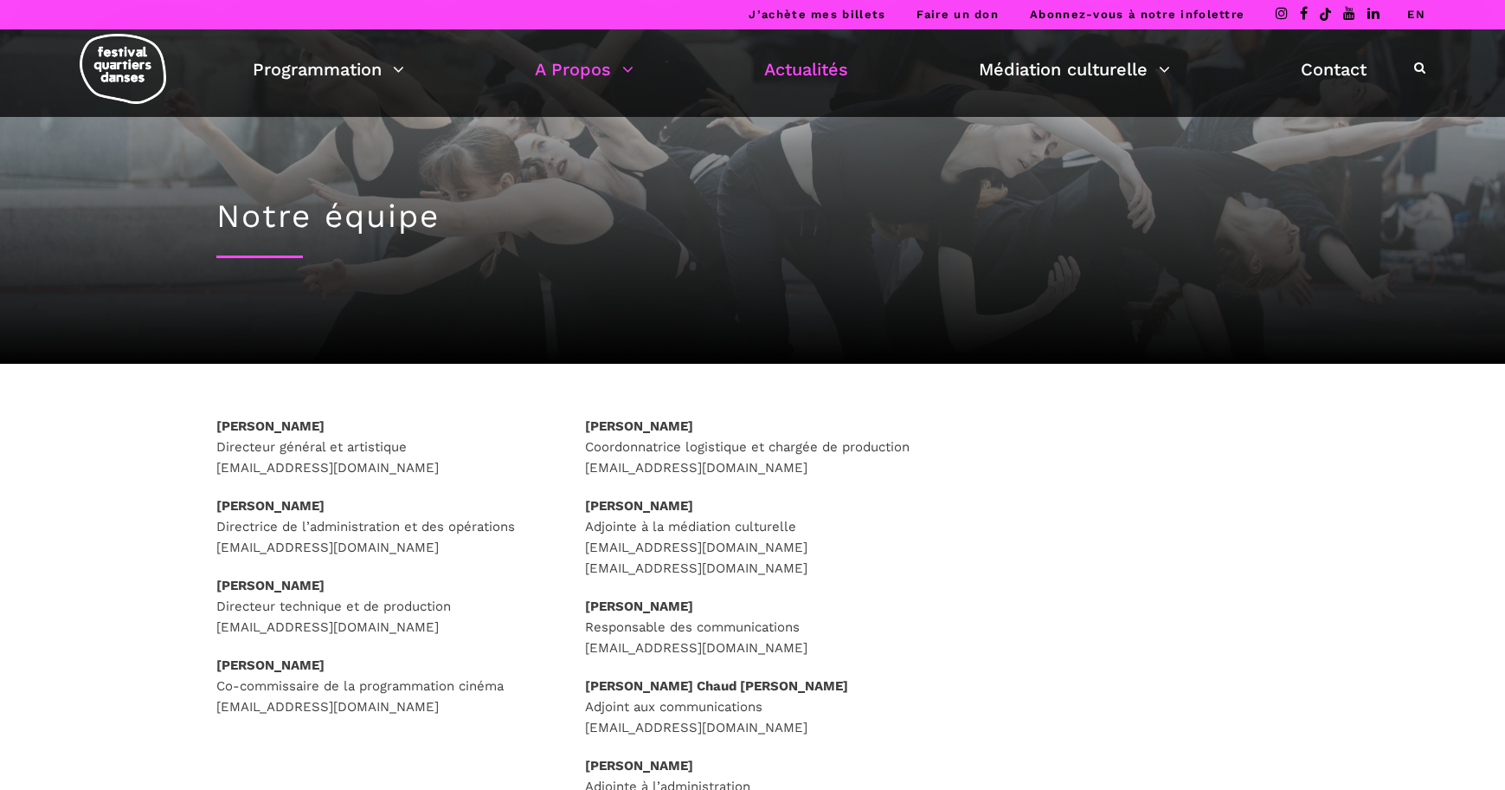
click at [808, 82] on link "Actualités" at bounding box center [806, 69] width 84 height 29
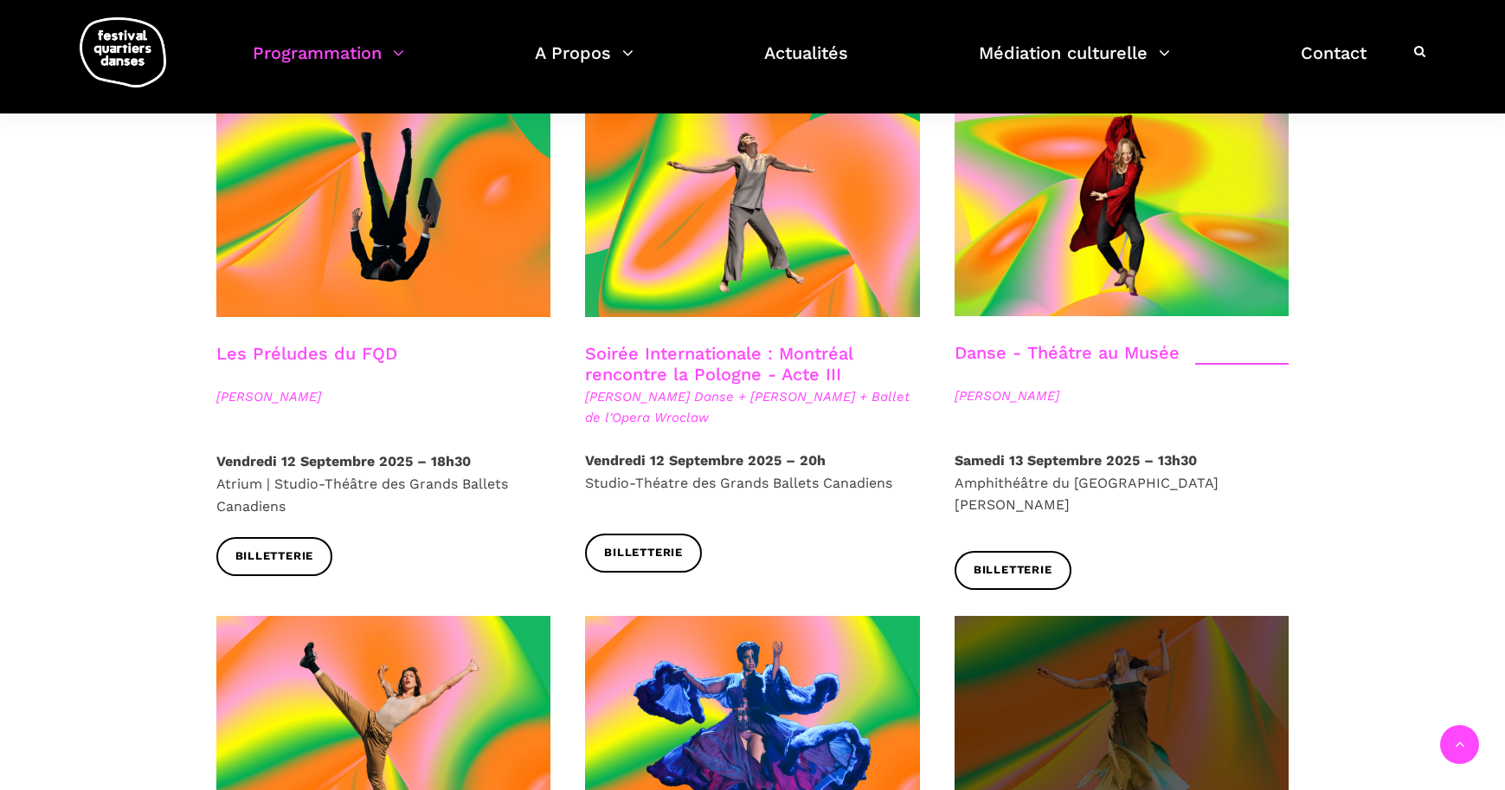
scroll to position [2542, 0]
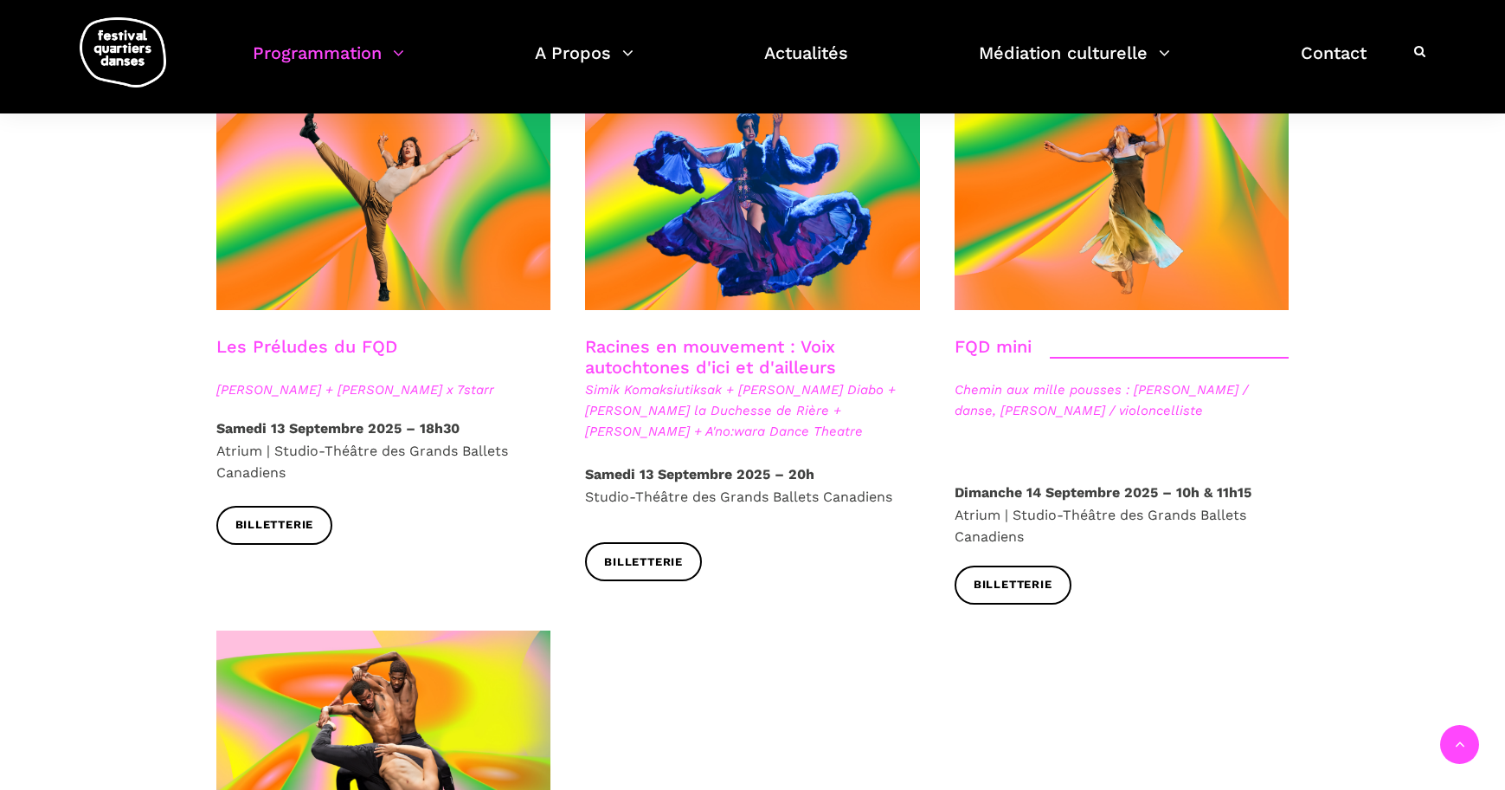
click at [1298, 57] on ul "Programmation Billetterie 2025 Programmation Gratuite Calendrier du Festival Le…" at bounding box center [810, 63] width 1114 height 51
click at [1361, 63] on link "Contact" at bounding box center [1334, 63] width 66 height 51
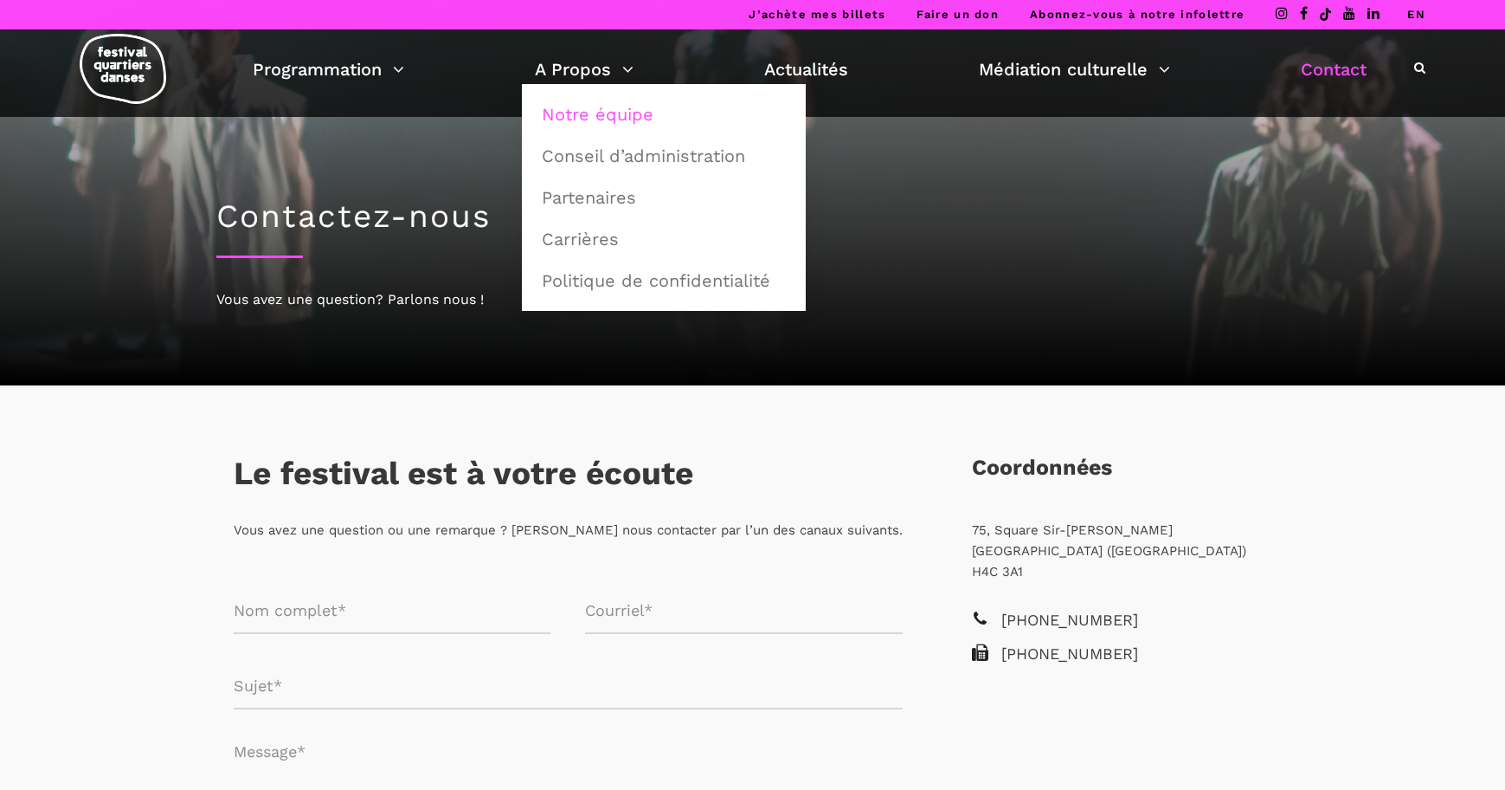
click at [603, 111] on link "Notre équipe" at bounding box center [664, 114] width 265 height 40
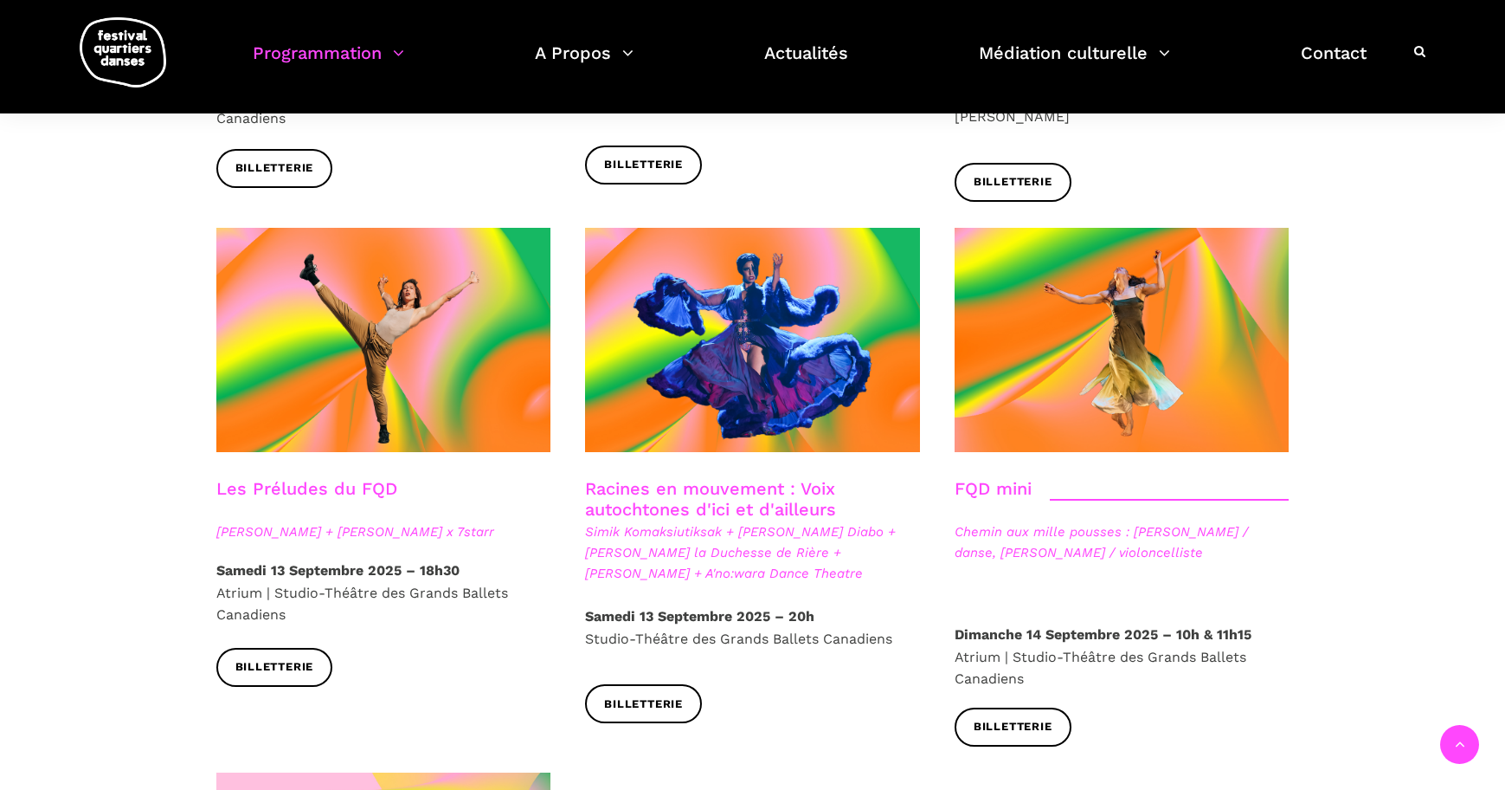
scroll to position [2402, 0]
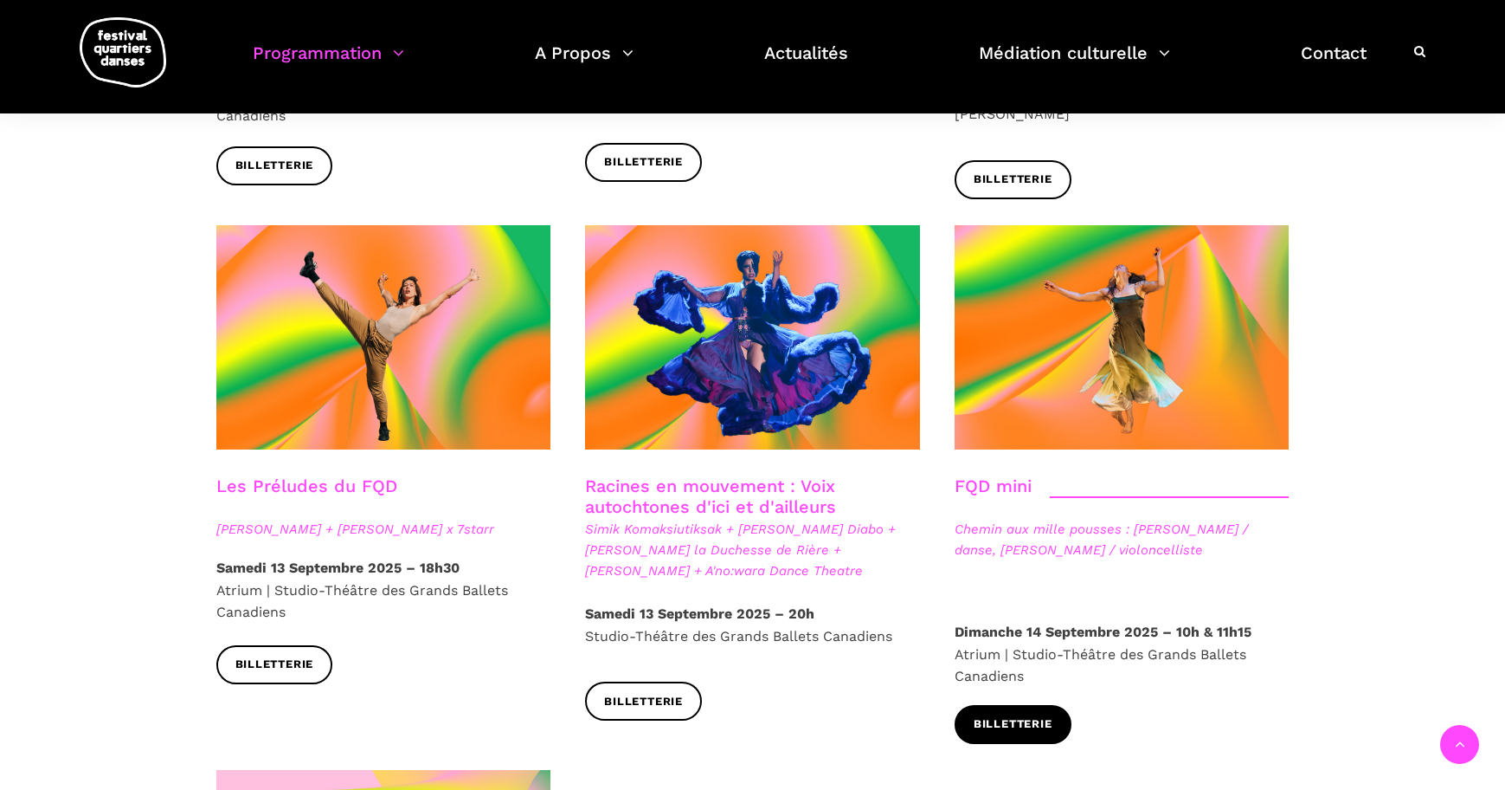
click at [1041, 705] on link "Billetterie" at bounding box center [1013, 724] width 117 height 39
